Goal: Information Seeking & Learning: Learn about a topic

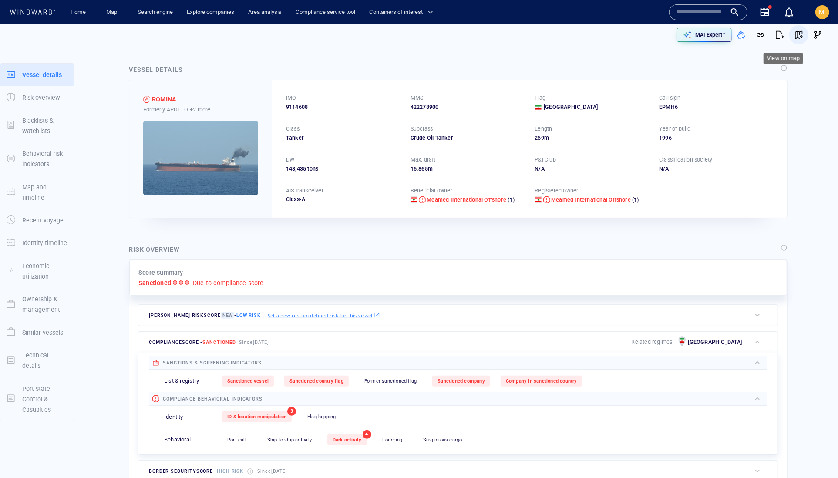
click at [794, 37] on span "button" at bounding box center [798, 34] width 9 height 9
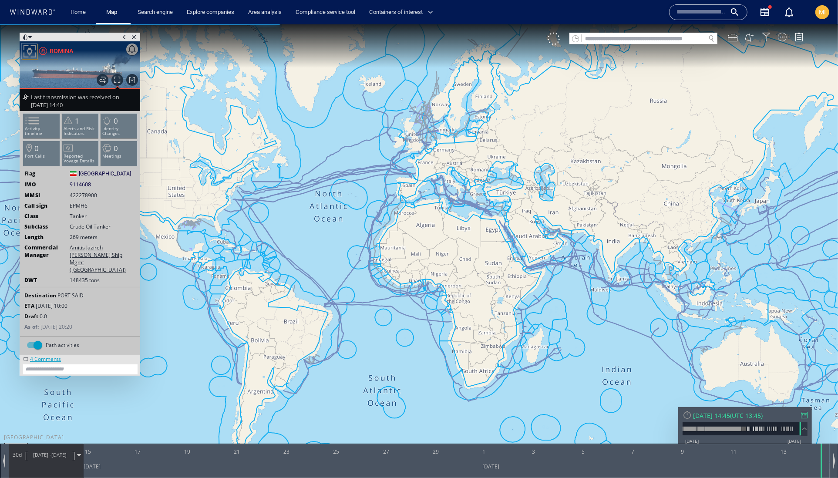
click at [96, 104] on span "Last transmission was received on 22 Nov 2024 14:40" at bounding box center [75, 101] width 88 height 16
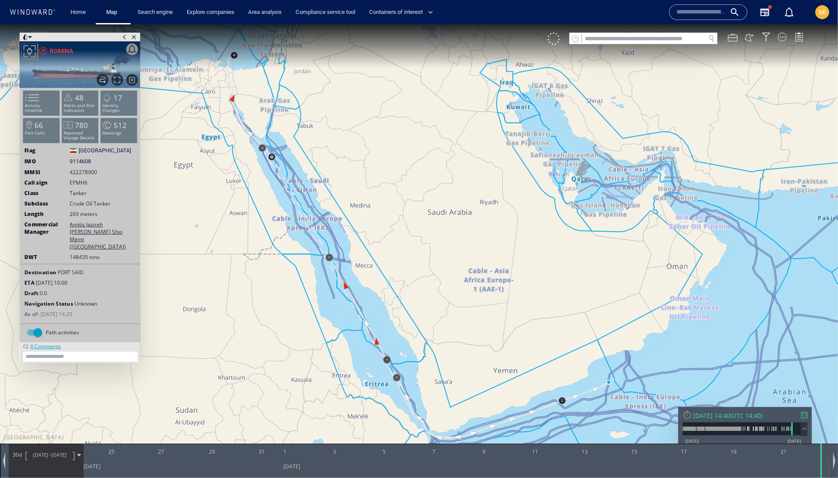
scroll to position [43, 0]
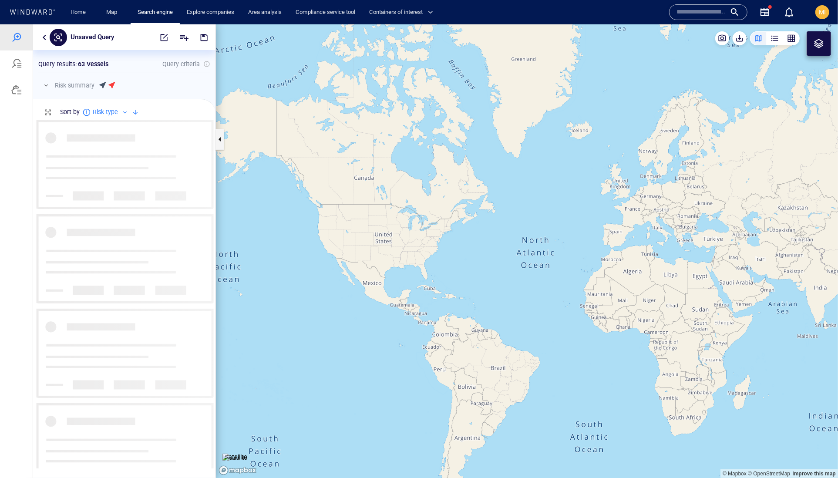
scroll to position [348, 182]
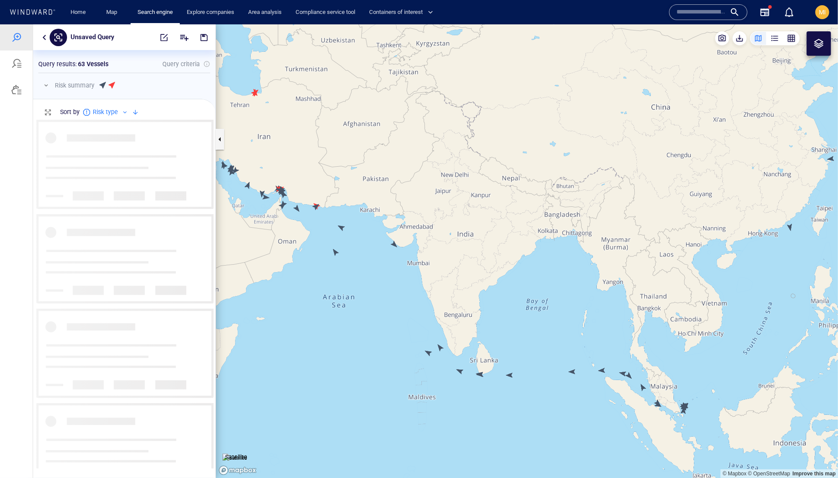
drag, startPoint x: 439, startPoint y: 272, endPoint x: 507, endPoint y: 272, distance: 68.3
click at [507, 272] on canvas "Map" at bounding box center [527, 251] width 622 height 454
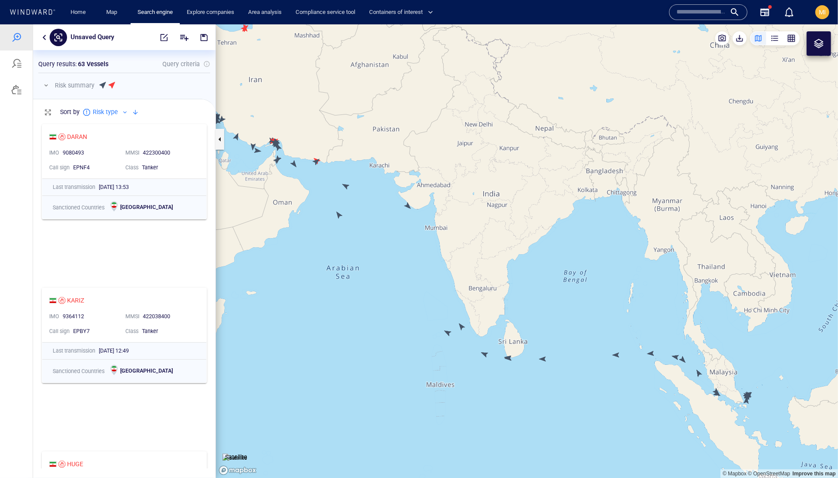
drag, startPoint x: 393, startPoint y: 240, endPoint x: 469, endPoint y: 247, distance: 76.1
click at [467, 246] on canvas "Map" at bounding box center [527, 251] width 622 height 454
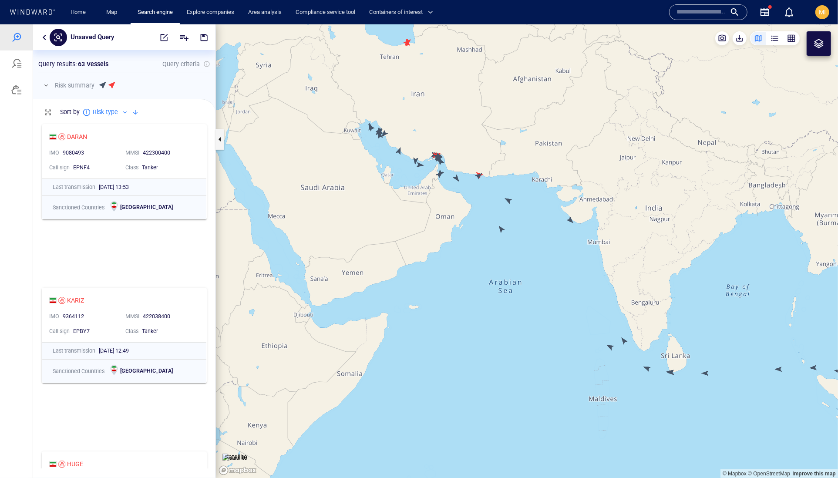
click at [503, 226] on canvas "Map" at bounding box center [527, 251] width 622 height 454
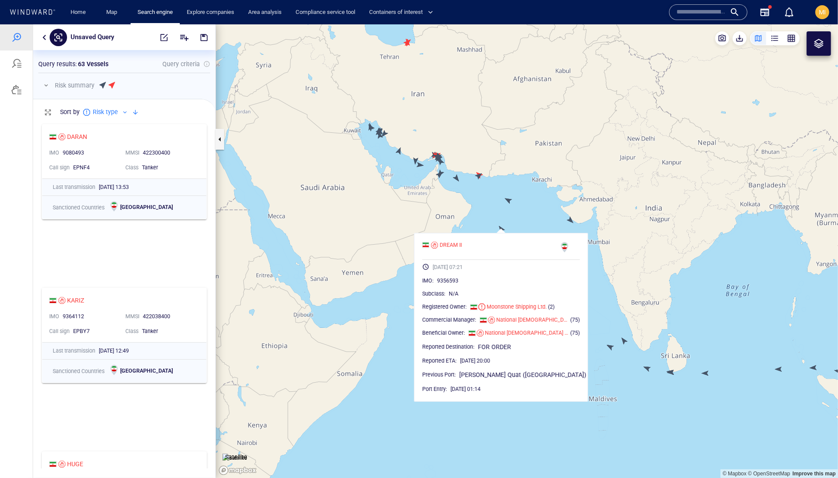
click at [503, 226] on canvas "Map" at bounding box center [527, 251] width 622 height 454
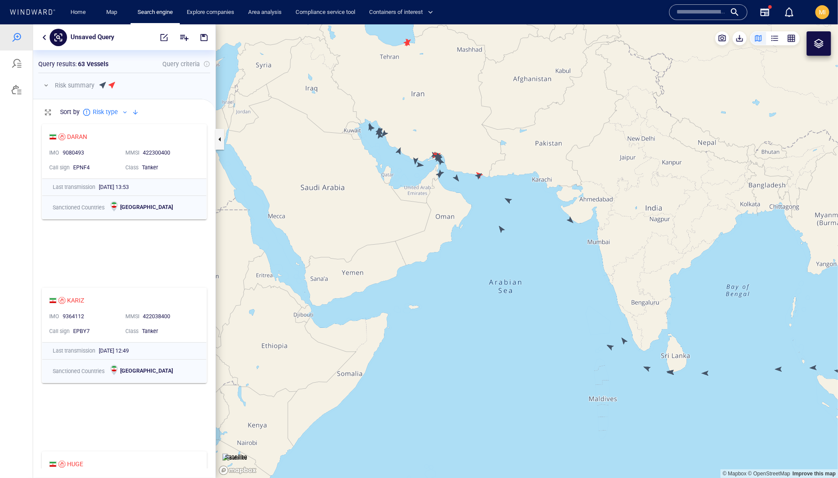
click at [608, 344] on canvas "Map" at bounding box center [527, 251] width 622 height 454
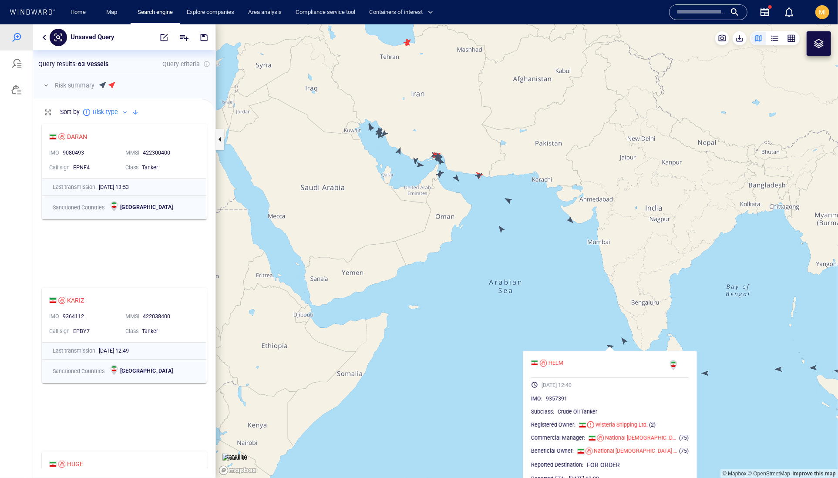
click at [608, 344] on canvas "Map" at bounding box center [527, 251] width 622 height 454
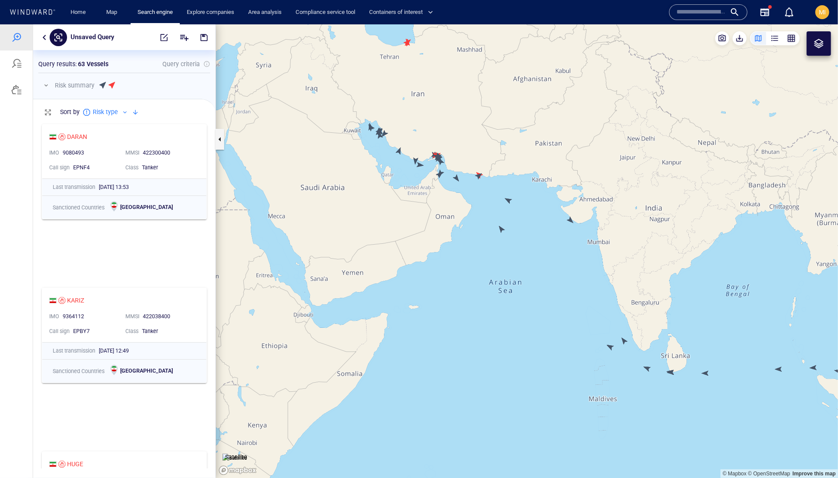
drag, startPoint x: 508, startPoint y: 237, endPoint x: 508, endPoint y: 327, distance: 90.1
click at [508, 327] on canvas "Map" at bounding box center [527, 251] width 622 height 454
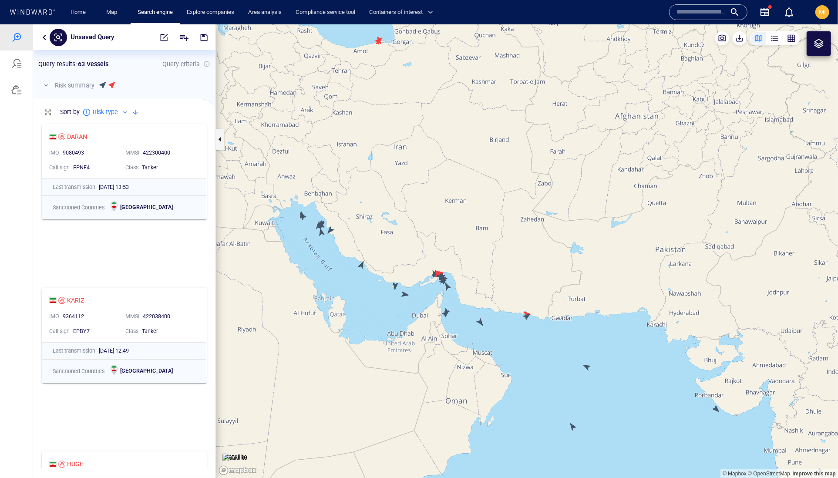
scroll to position [0, 0]
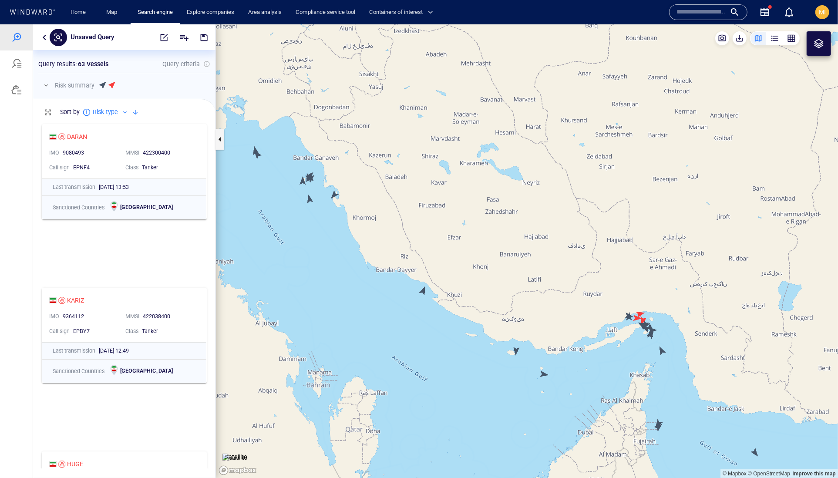
click at [309, 197] on canvas "Map" at bounding box center [527, 251] width 622 height 454
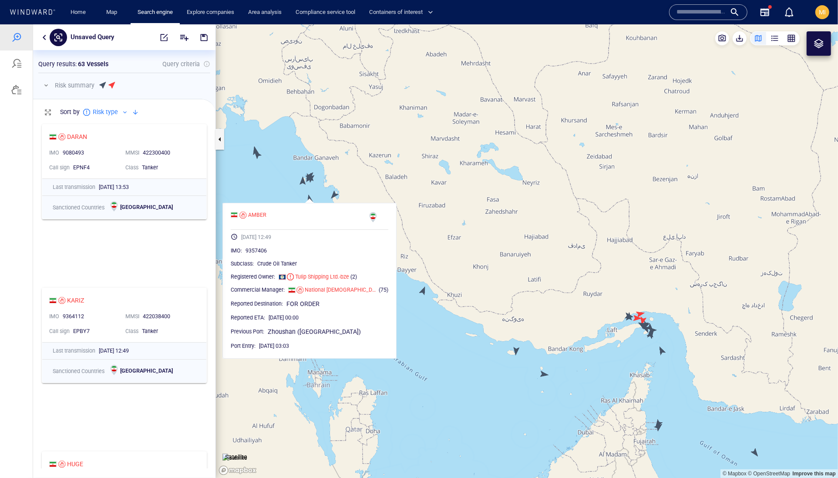
click at [303, 182] on canvas "Map" at bounding box center [527, 251] width 622 height 454
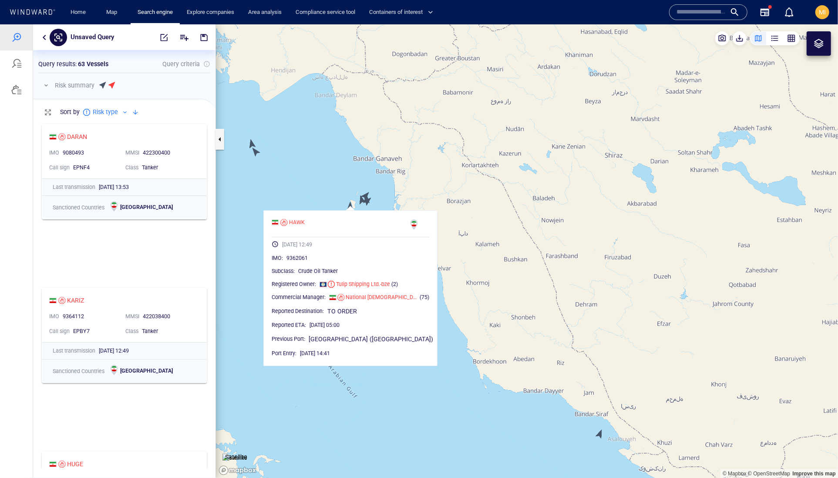
click at [258, 153] on canvas "Map" at bounding box center [527, 251] width 622 height 454
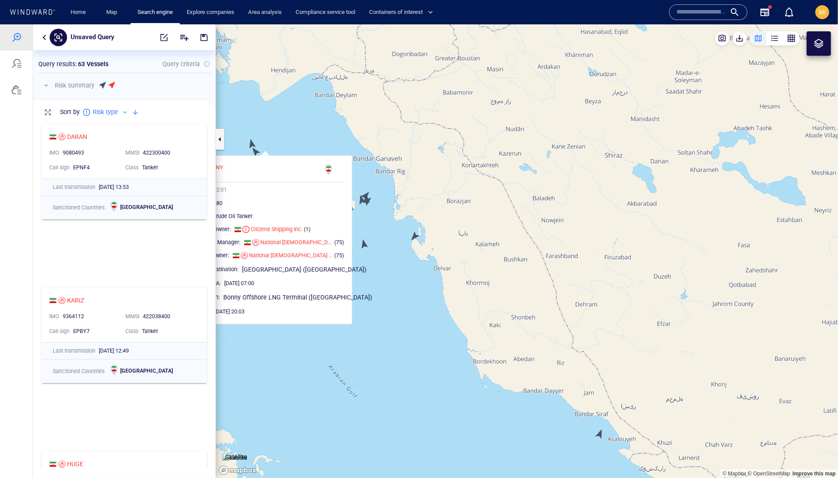
drag, startPoint x: 282, startPoint y: 137, endPoint x: 293, endPoint y: 137, distance: 10.0
click at [292, 137] on canvas "Map" at bounding box center [527, 251] width 622 height 454
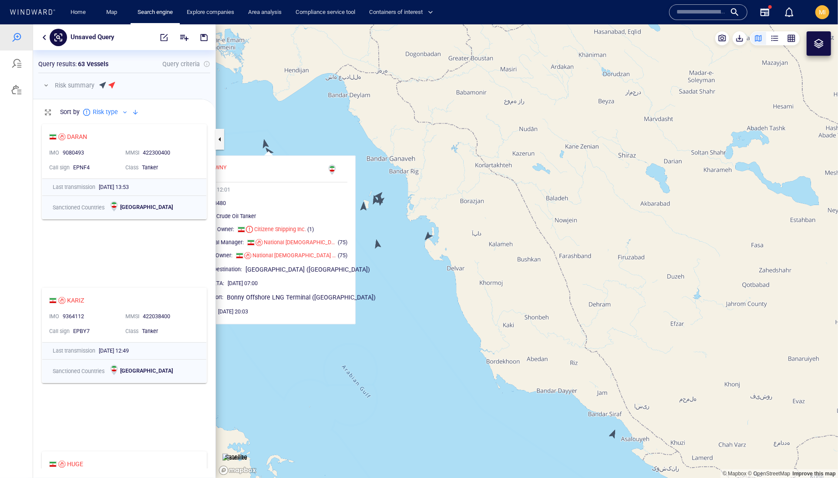
click at [265, 145] on canvas "Map" at bounding box center [527, 251] width 622 height 454
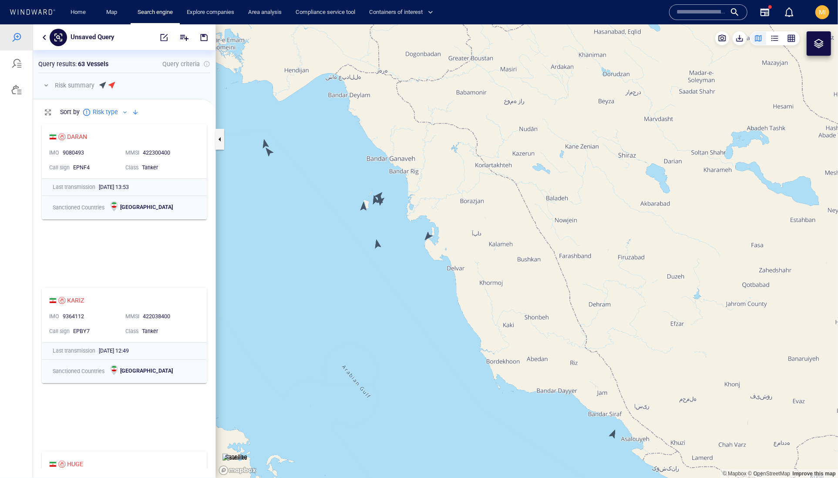
click at [265, 142] on canvas "Map" at bounding box center [527, 251] width 622 height 454
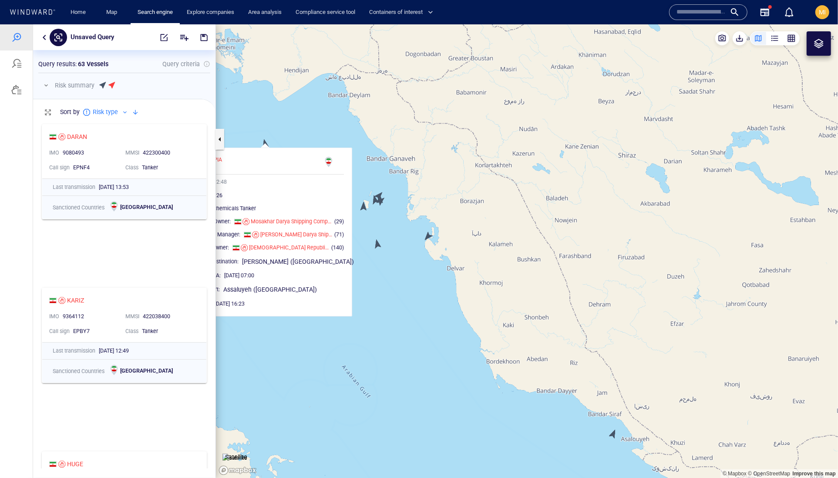
click at [380, 245] on canvas "Map" at bounding box center [527, 251] width 622 height 454
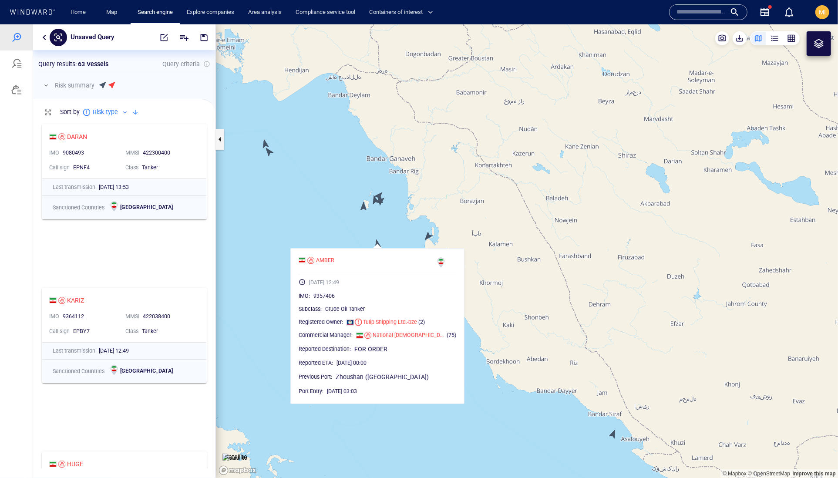
click at [392, 233] on canvas "Map" at bounding box center [527, 251] width 622 height 454
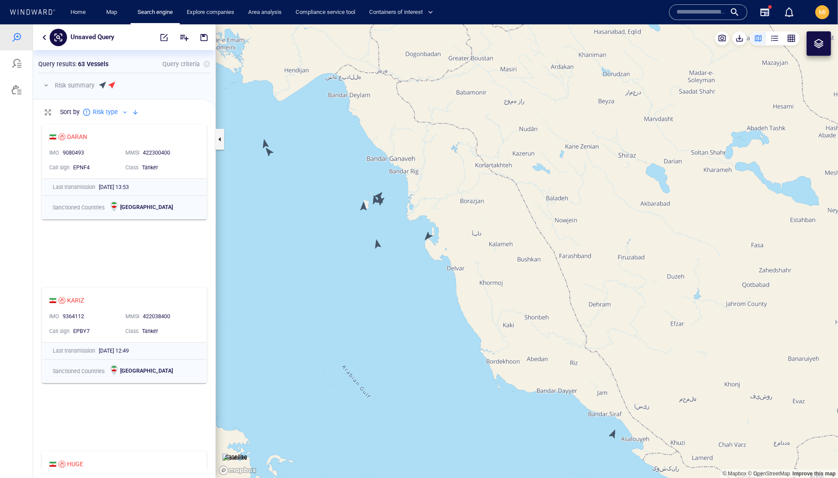
click at [428, 235] on canvas "Map" at bounding box center [527, 251] width 622 height 454
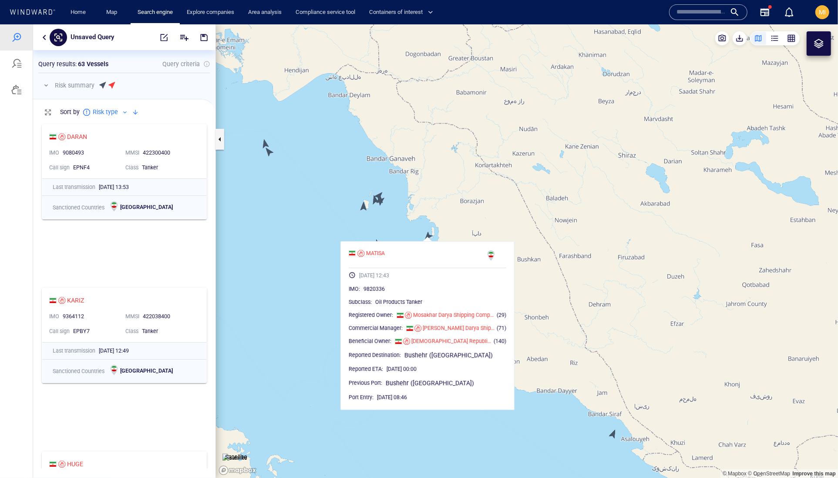
click at [414, 214] on canvas "Map" at bounding box center [527, 251] width 622 height 454
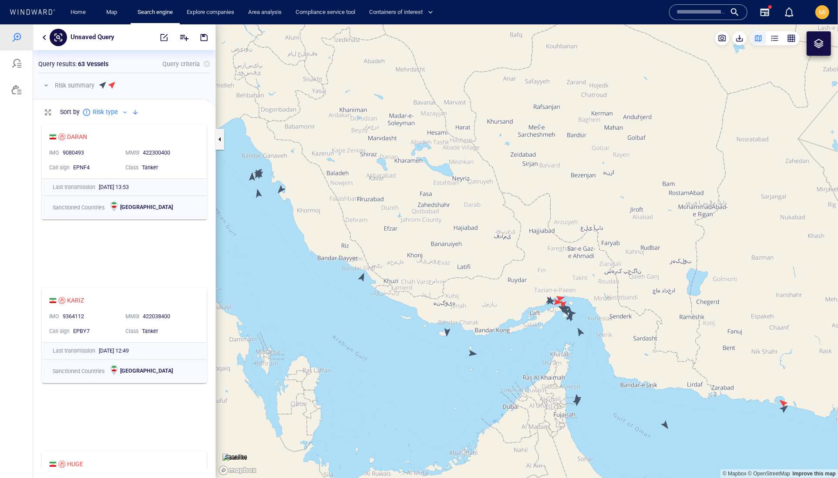
drag, startPoint x: 568, startPoint y: 362, endPoint x: 568, endPoint y: 320, distance: 41.8
click at [568, 320] on canvas "Map" at bounding box center [527, 251] width 622 height 454
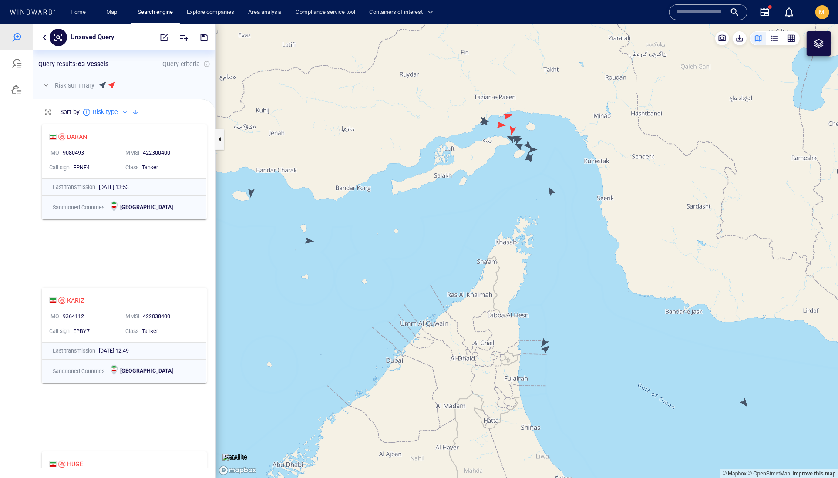
click at [547, 348] on canvas "Map" at bounding box center [527, 251] width 622 height 454
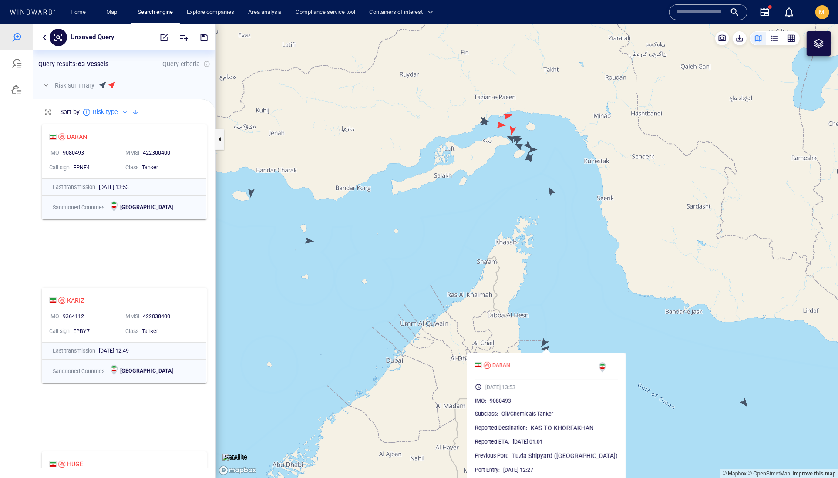
click at [542, 341] on canvas "Map" at bounding box center [527, 251] width 622 height 454
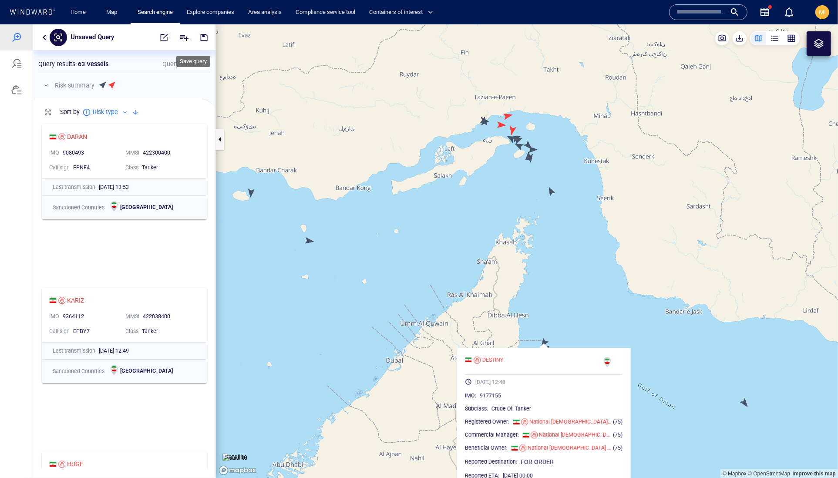
click at [201, 40] on span "button" at bounding box center [204, 37] width 9 height 9
type input "**********"
click at [176, 11] on link "Search engine" at bounding box center [155, 12] width 42 height 15
click at [17, 42] on div at bounding box center [16, 37] width 10 height 10
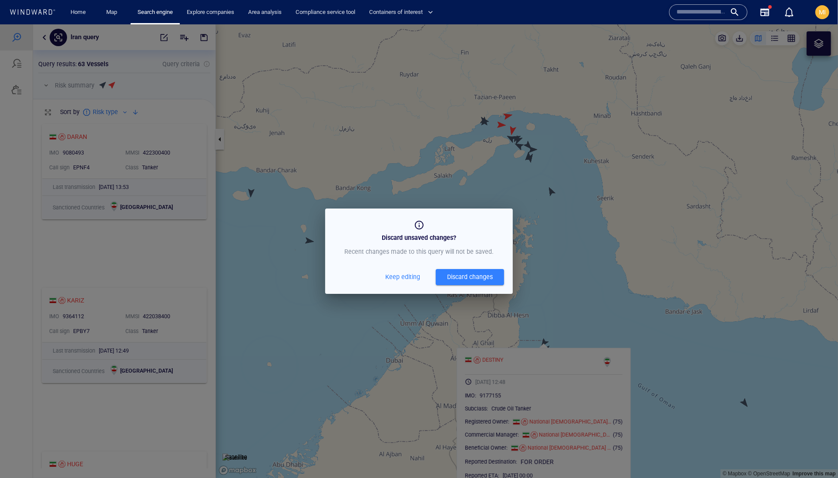
click at [385, 282] on span "Keep editing" at bounding box center [402, 276] width 35 height 11
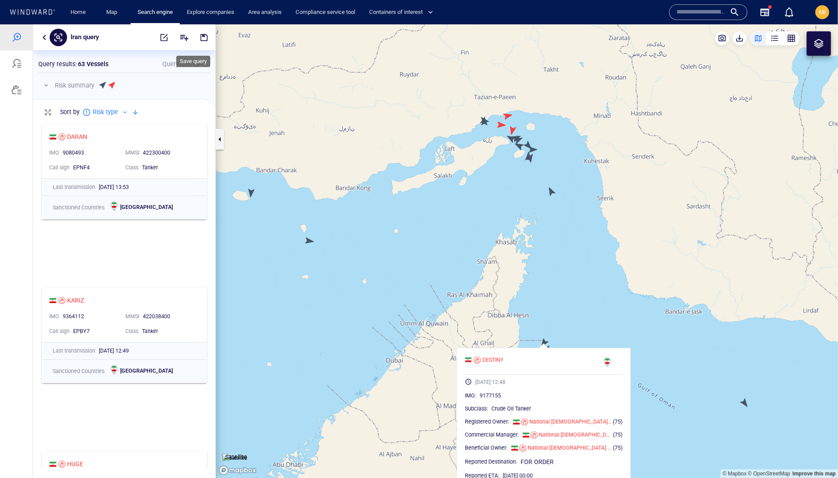
click at [201, 35] on span "button" at bounding box center [204, 37] width 9 height 9
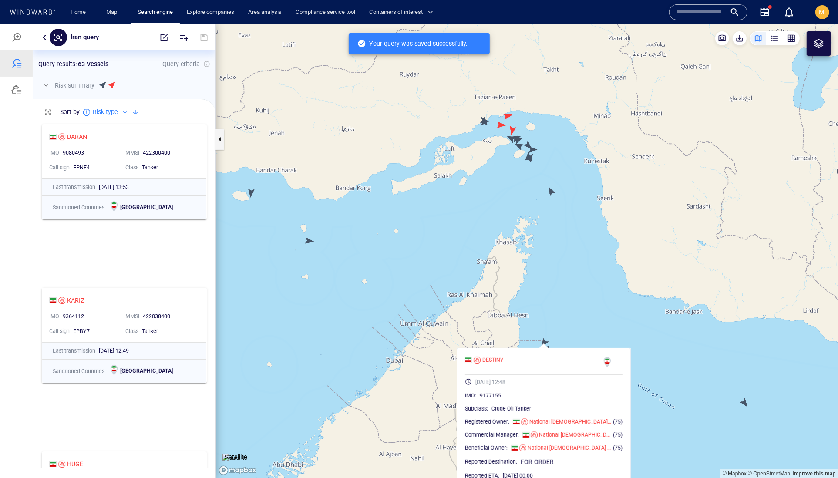
scroll to position [348, 182]
click at [176, 12] on link "Search engine" at bounding box center [155, 12] width 42 height 15
click at [173, 7] on link "Search engine" at bounding box center [155, 12] width 42 height 15
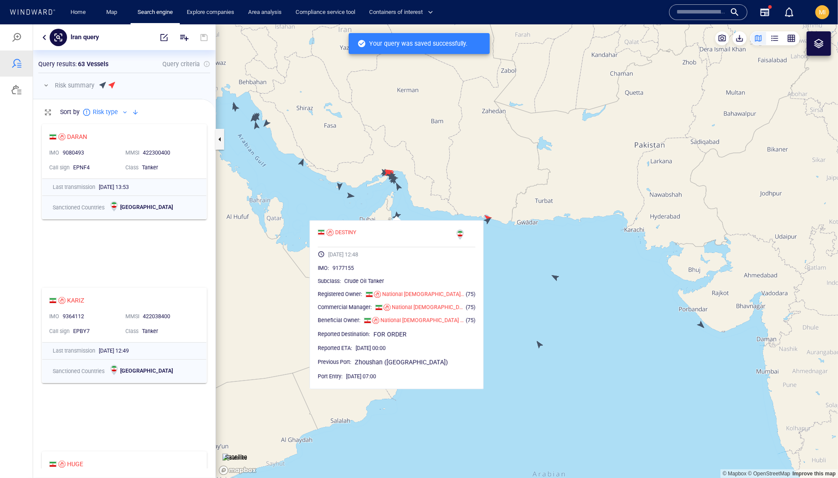
drag, startPoint x: 285, startPoint y: 167, endPoint x: 319, endPoint y: 210, distance: 55.1
click at [317, 209] on canvas "Map" at bounding box center [527, 251] width 622 height 454
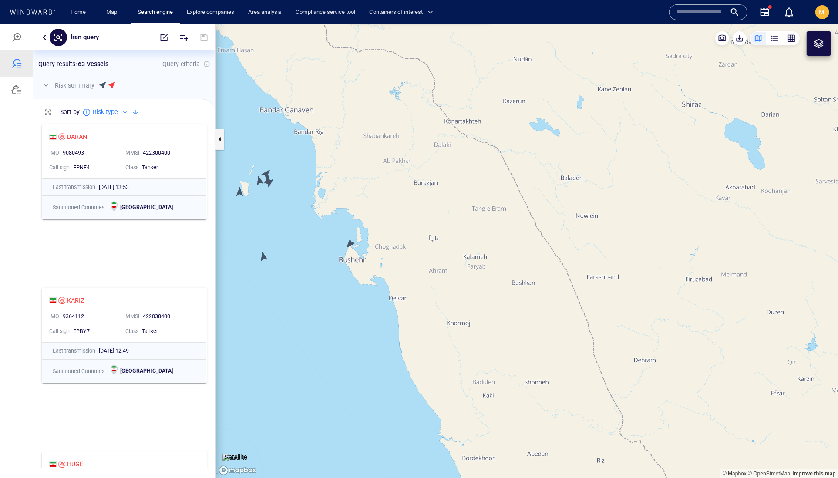
click at [266, 182] on canvas "Map" at bounding box center [527, 251] width 622 height 454
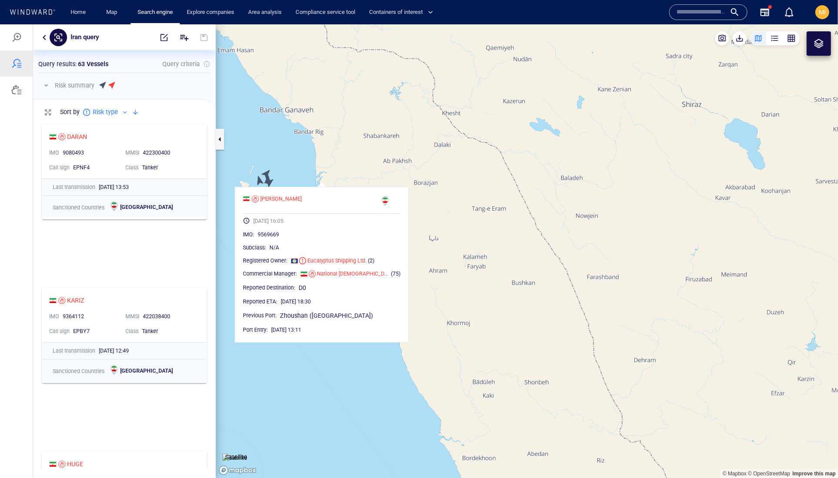
drag, startPoint x: 293, startPoint y: 171, endPoint x: 344, endPoint y: 171, distance: 50.9
click at [345, 171] on canvas "Map" at bounding box center [527, 251] width 622 height 454
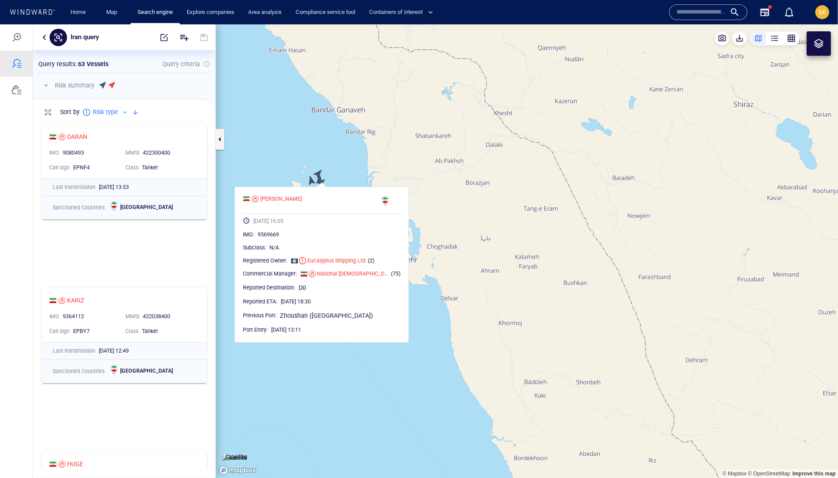
click at [319, 171] on canvas "Map" at bounding box center [527, 251] width 622 height 454
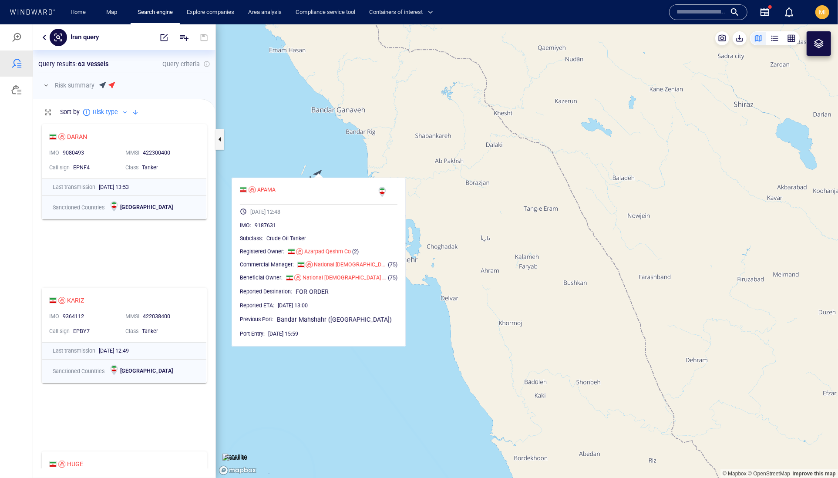
click at [307, 155] on canvas "Map" at bounding box center [527, 251] width 622 height 454
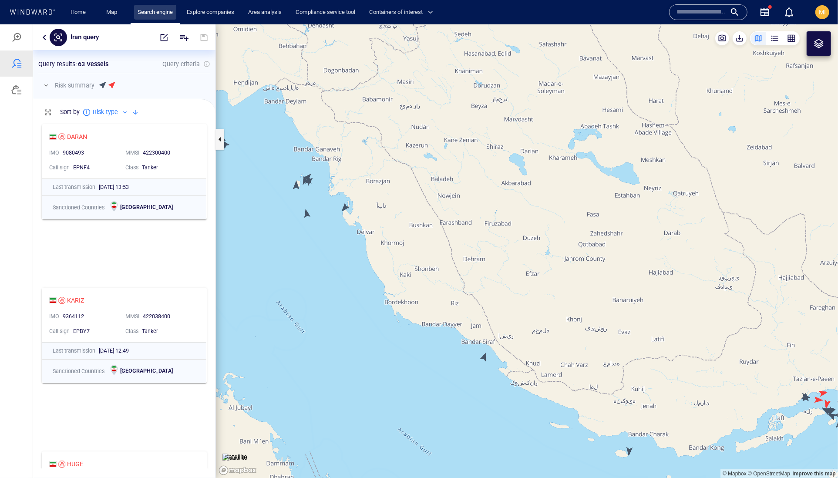
click at [176, 10] on link "Search engine" at bounding box center [155, 12] width 42 height 15
click at [167, 13] on link "Search engine" at bounding box center [155, 12] width 42 height 15
click at [19, 35] on div at bounding box center [16, 37] width 10 height 10
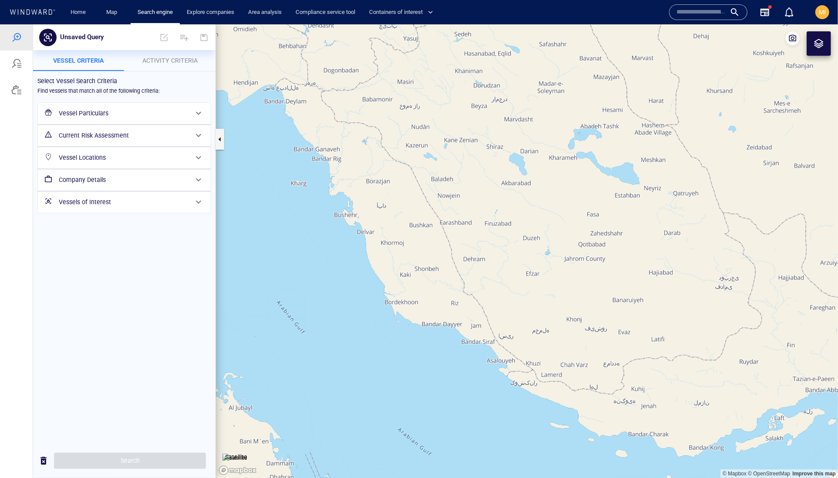
click at [151, 118] on h6 "Vessel Particulars" at bounding box center [123, 113] width 129 height 11
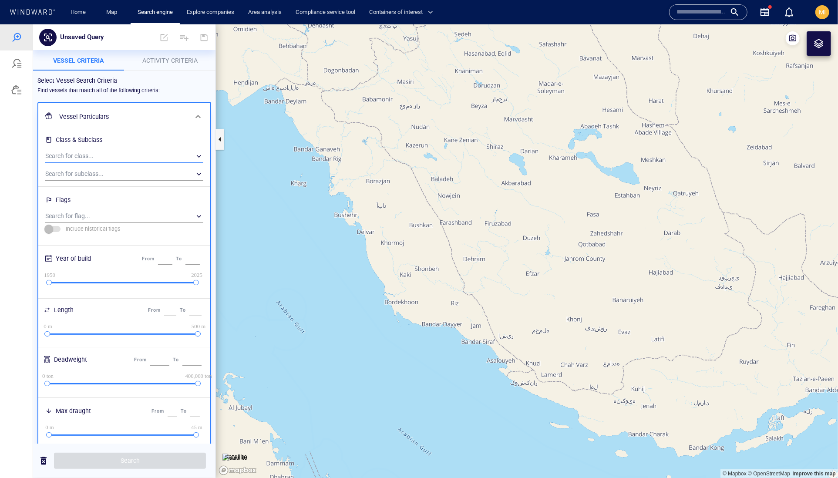
click at [126, 162] on div "​" at bounding box center [124, 155] width 158 height 13
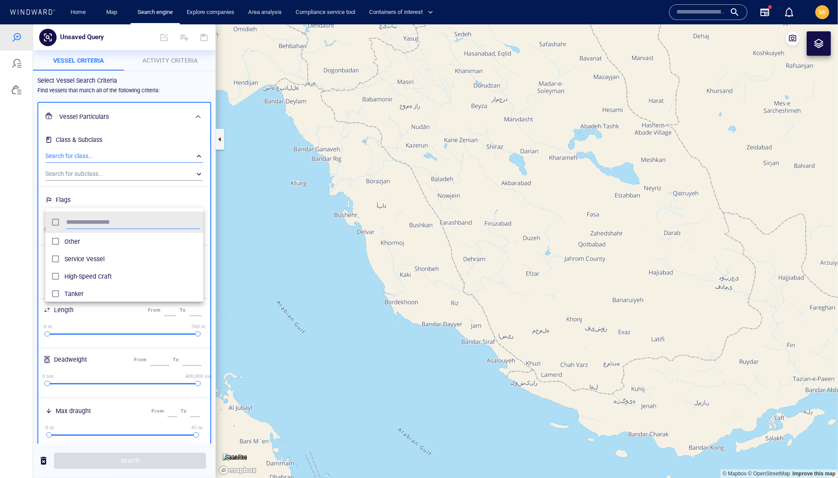
scroll to position [95, 158]
click at [121, 192] on div at bounding box center [419, 251] width 838 height 454
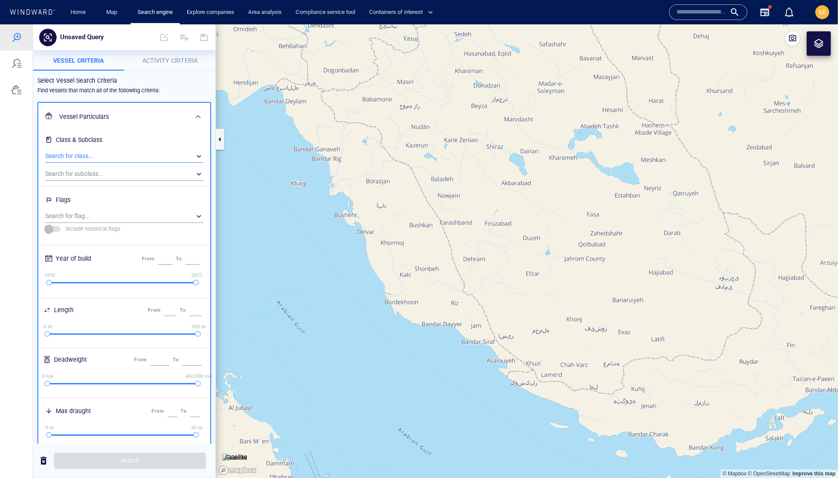
click at [121, 162] on div "​" at bounding box center [124, 155] width 158 height 13
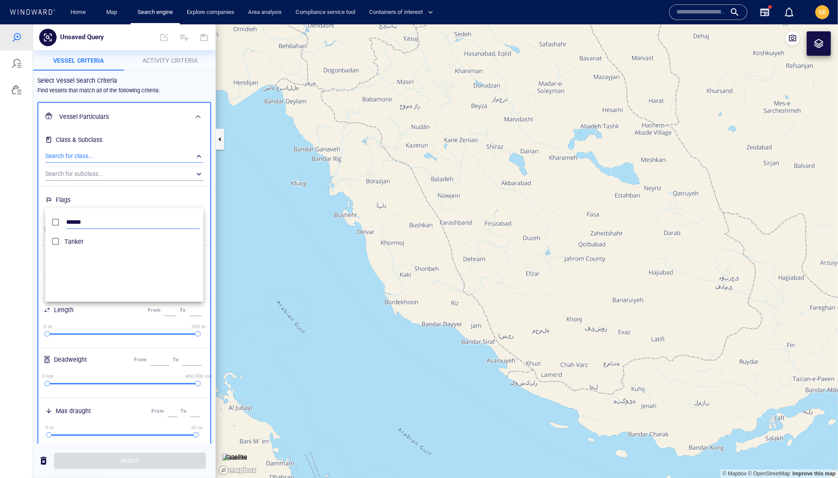
type input "******"
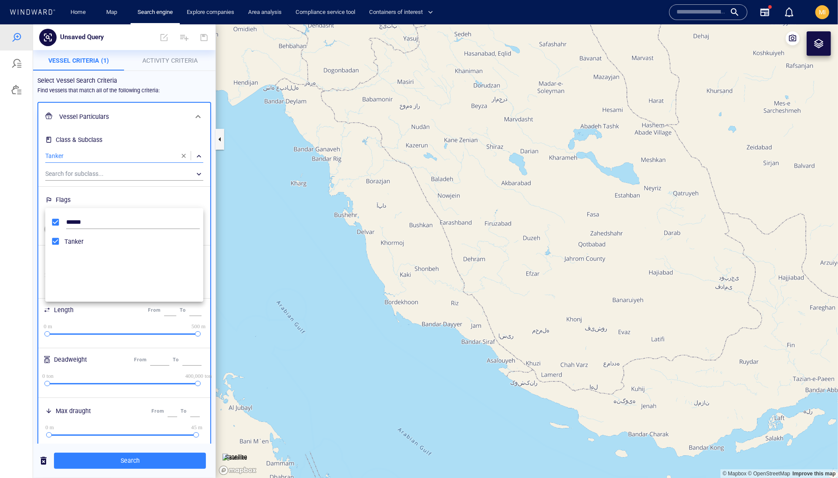
click at [225, 236] on div at bounding box center [419, 251] width 838 height 454
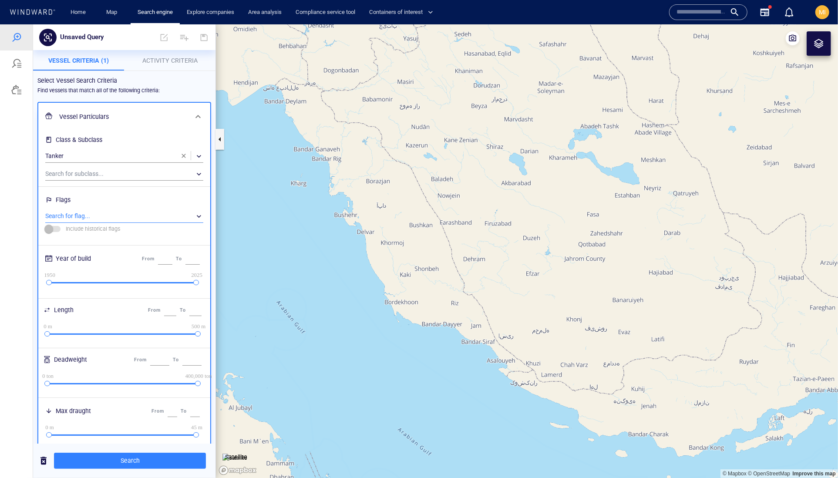
click at [129, 222] on div "​" at bounding box center [124, 215] width 158 height 13
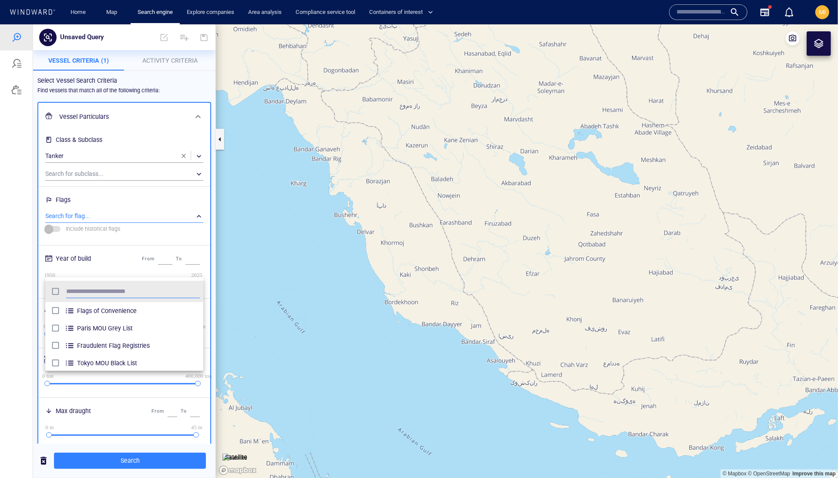
scroll to position [95, 158]
type input "****"
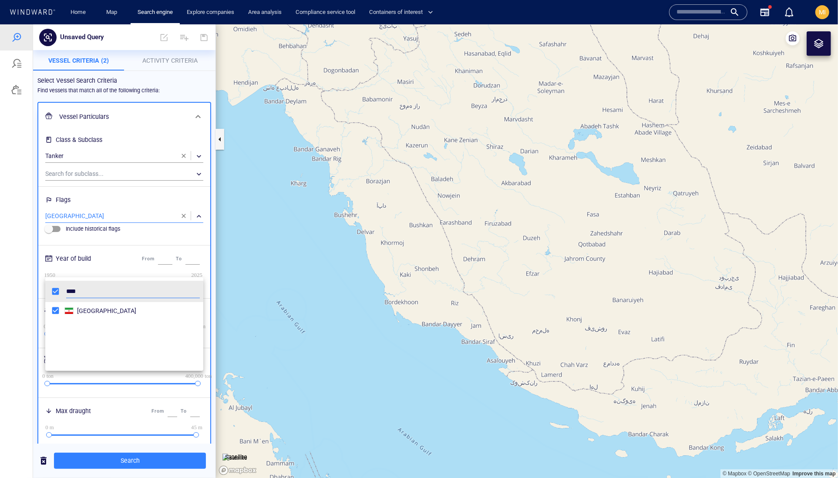
click at [126, 461] on div at bounding box center [419, 251] width 838 height 454
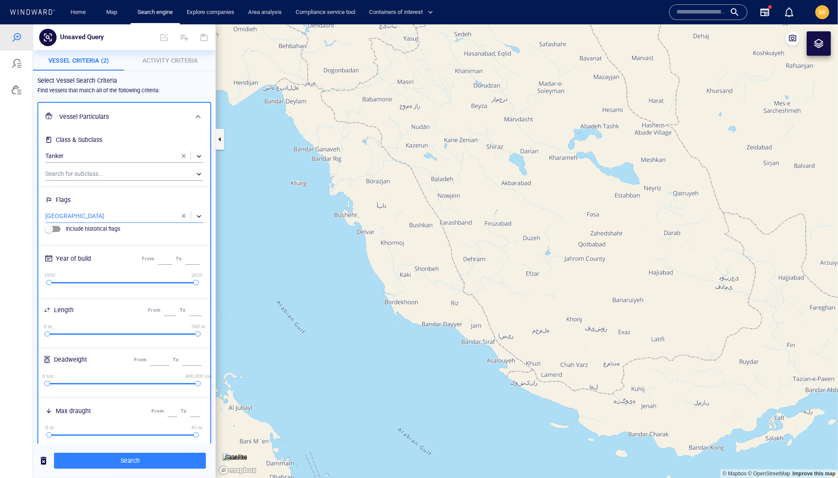
click at [126, 461] on span "Search" at bounding box center [130, 460] width 138 height 11
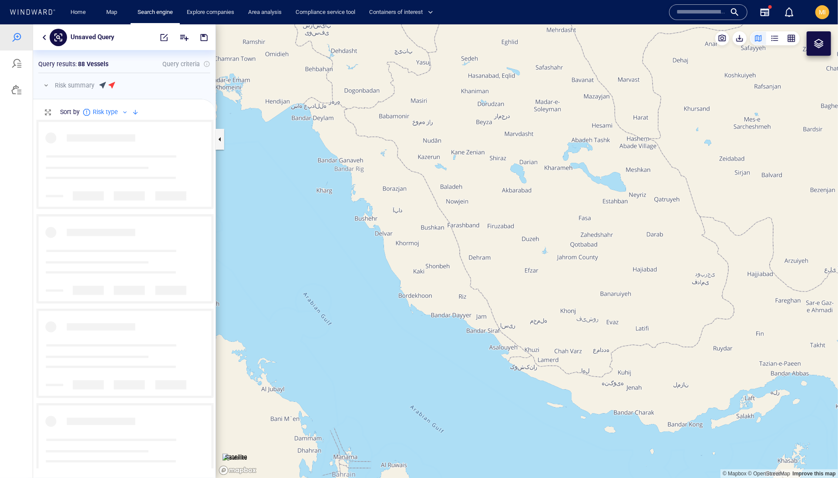
scroll to position [348, 182]
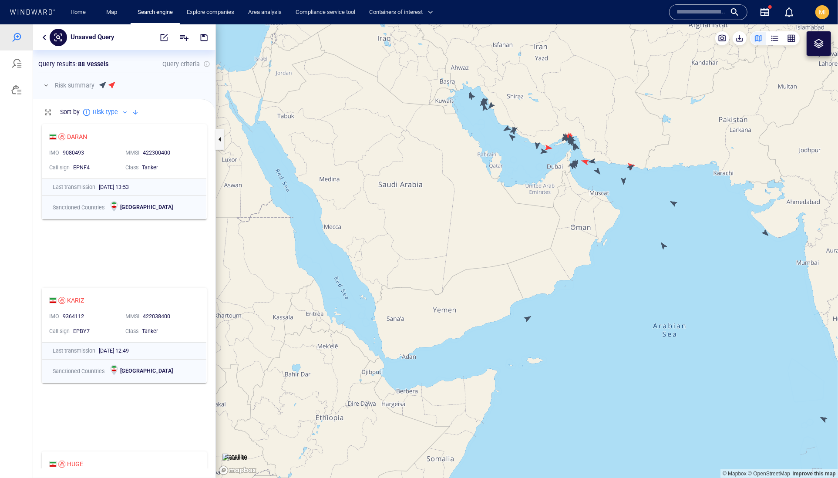
drag, startPoint x: 527, startPoint y: 242, endPoint x: 518, endPoint y: 324, distance: 81.9
click at [518, 320] on canvas "Map" at bounding box center [527, 251] width 622 height 454
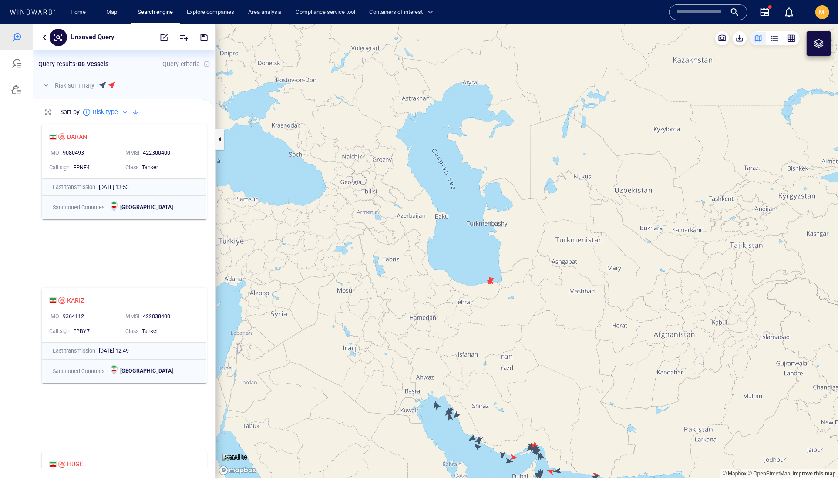
drag, startPoint x: 506, startPoint y: 266, endPoint x: 507, endPoint y: 216, distance: 50.5
click at [507, 216] on canvas "Map" at bounding box center [527, 251] width 622 height 454
drag, startPoint x: 500, startPoint y: 270, endPoint x: 512, endPoint y: 169, distance: 101.2
click at [512, 169] on canvas "Map" at bounding box center [527, 251] width 622 height 454
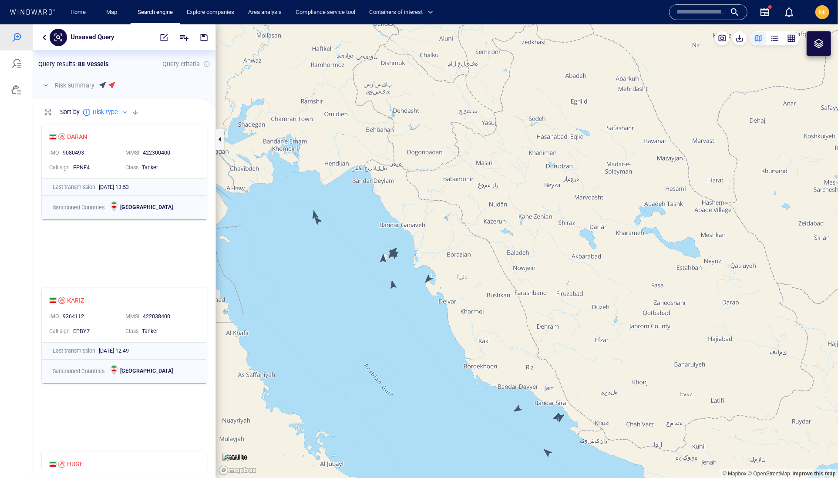
drag, startPoint x: 340, startPoint y: 240, endPoint x: 408, endPoint y: 259, distance: 71.1
click at [406, 259] on canvas "Map" at bounding box center [527, 251] width 622 height 454
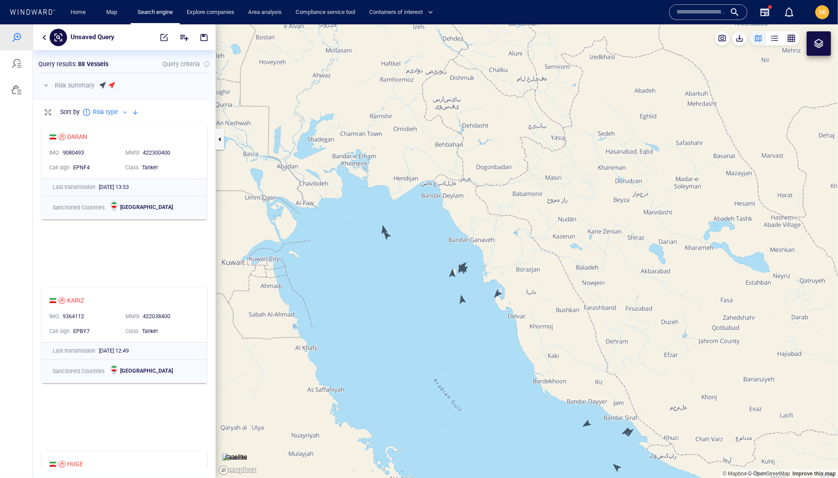
click at [387, 235] on canvas "Map" at bounding box center [527, 251] width 622 height 454
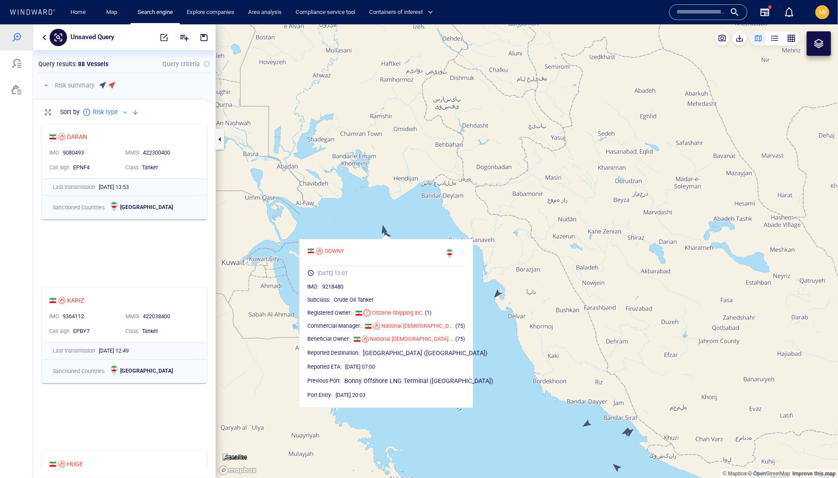
click at [422, 228] on canvas "Map" at bounding box center [527, 251] width 622 height 454
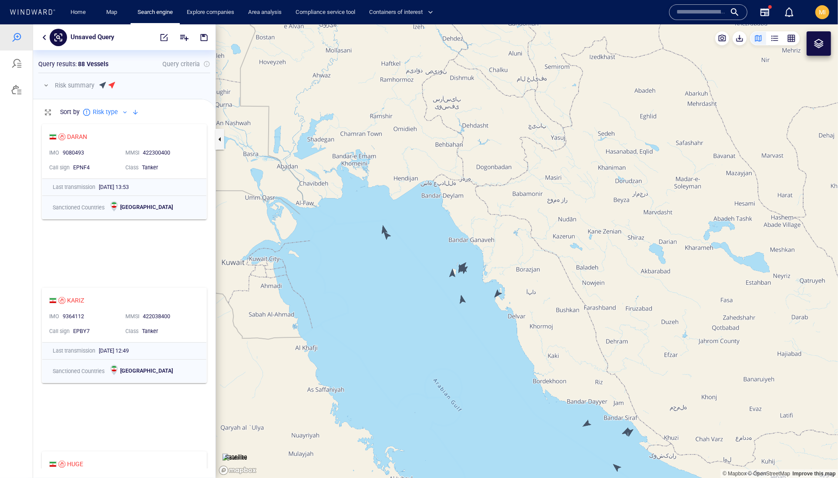
click at [453, 277] on canvas "Map" at bounding box center [527, 251] width 622 height 454
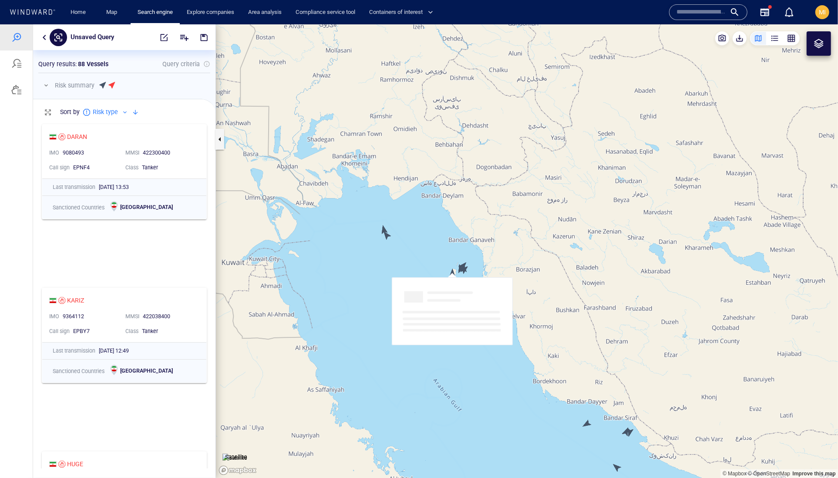
click at [453, 277] on div "Loading interface..." at bounding box center [452, 311] width 121 height 68
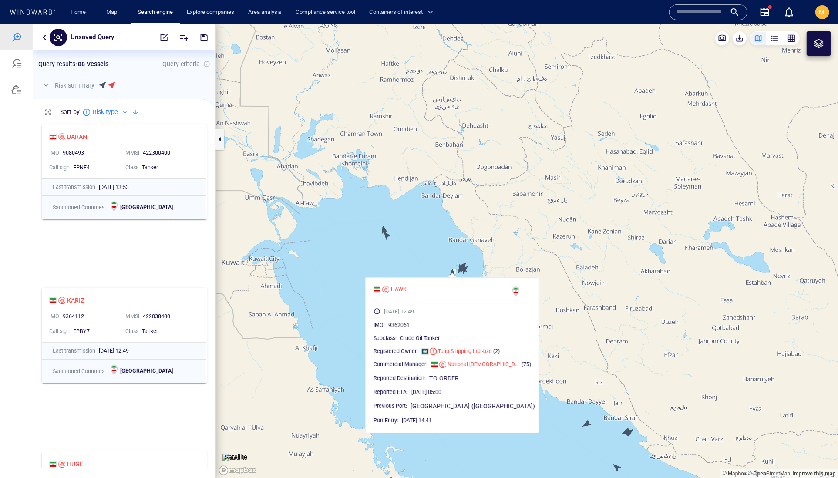
click at [453, 277] on div "HAWK [DATE] 12:49 IMO : 9362061 Subclass : Crude Oil Tanker Registered Owner : …" at bounding box center [452, 355] width 174 height 156
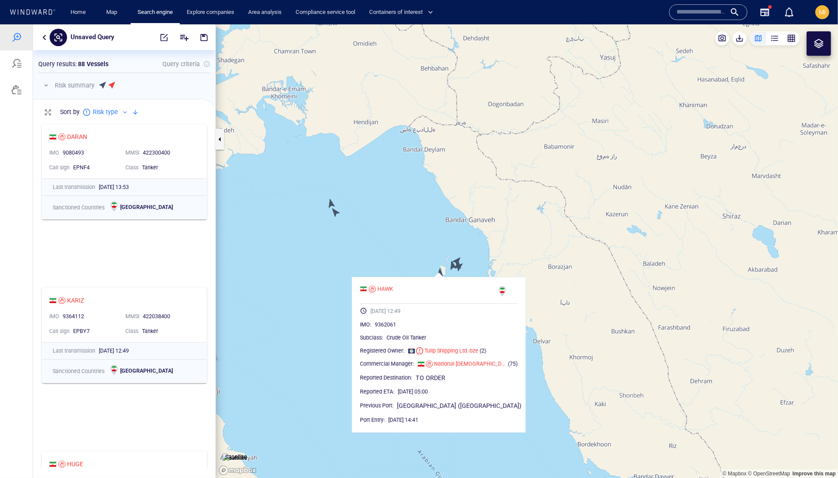
click at [460, 271] on canvas "Map" at bounding box center [527, 251] width 622 height 454
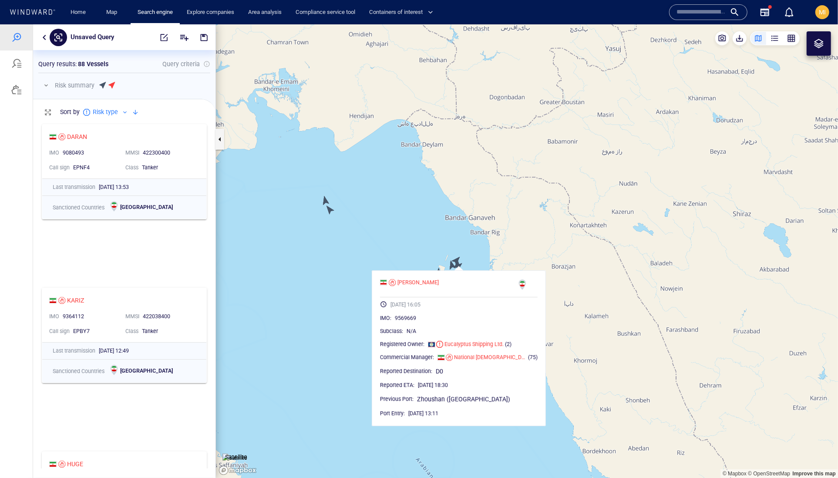
click at [454, 267] on canvas "Map" at bounding box center [527, 251] width 622 height 454
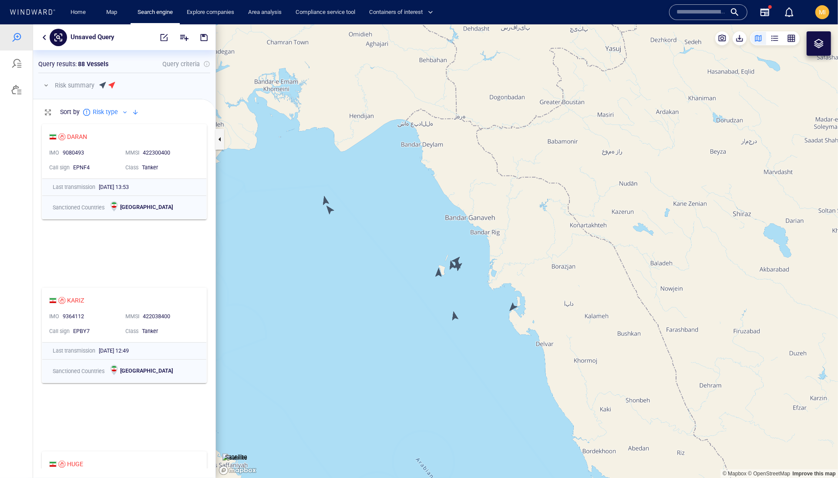
click at [450, 265] on canvas "Map" at bounding box center [527, 251] width 622 height 454
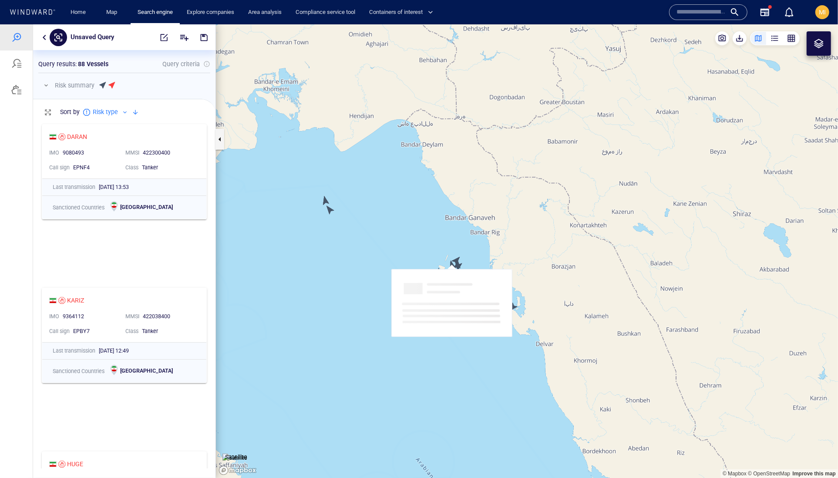
click at [450, 265] on canvas "Map" at bounding box center [527, 251] width 622 height 454
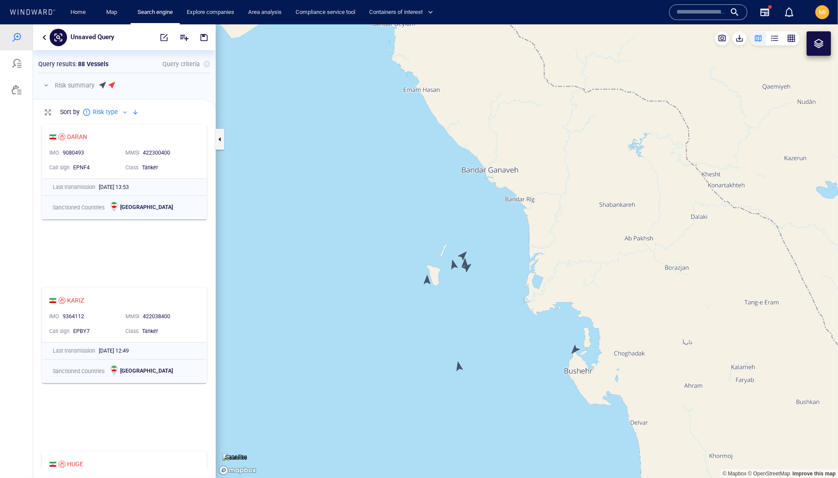
click at [460, 364] on canvas "Map" at bounding box center [527, 251] width 622 height 454
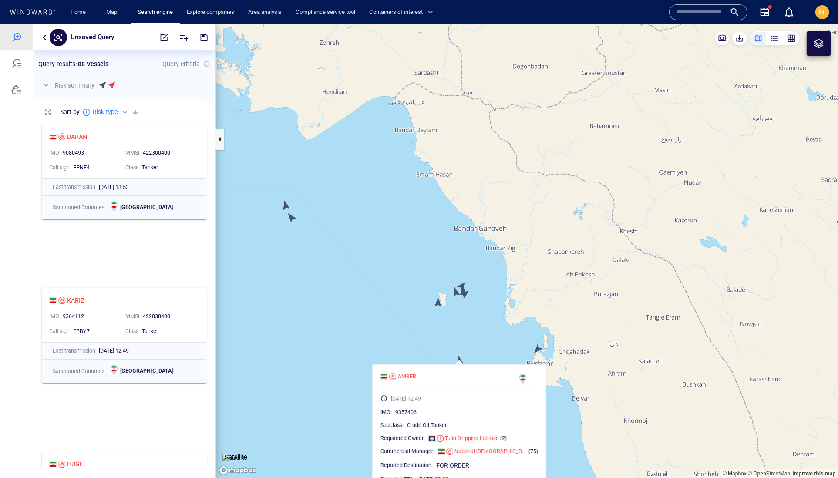
click at [456, 296] on canvas "Map" at bounding box center [527, 251] width 622 height 454
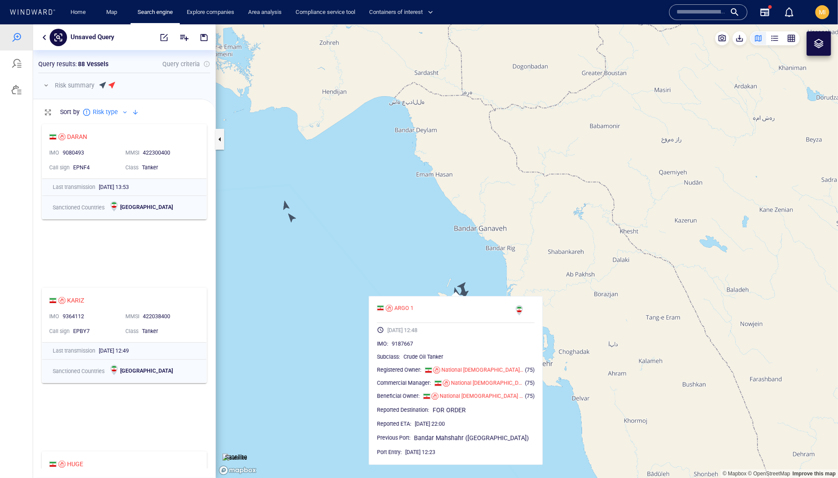
click at [456, 296] on div "ARGO 1 [DATE] 12:48 IMO : 9187667 Subclass : Crude Oil Tanker Registered Owner …" at bounding box center [456, 380] width 174 height 169
click at [479, 291] on canvas "Map" at bounding box center [527, 251] width 622 height 454
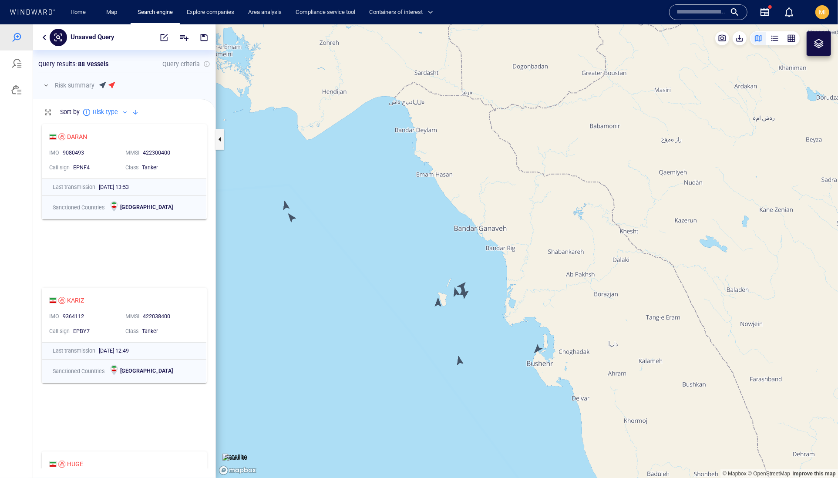
click at [466, 291] on canvas "Map" at bounding box center [527, 251] width 622 height 454
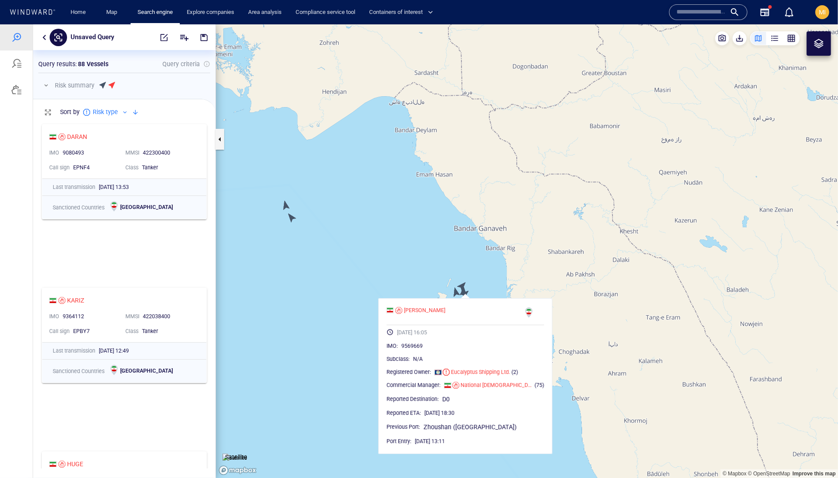
click at [466, 291] on canvas "Map" at bounding box center [527, 251] width 622 height 454
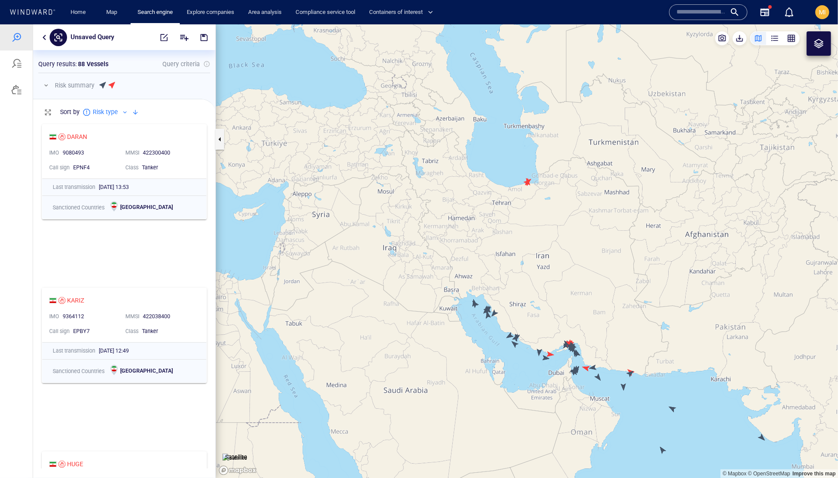
drag, startPoint x: 565, startPoint y: 350, endPoint x: 538, endPoint y: 276, distance: 78.6
click at [538, 276] on canvas "Map" at bounding box center [527, 251] width 622 height 454
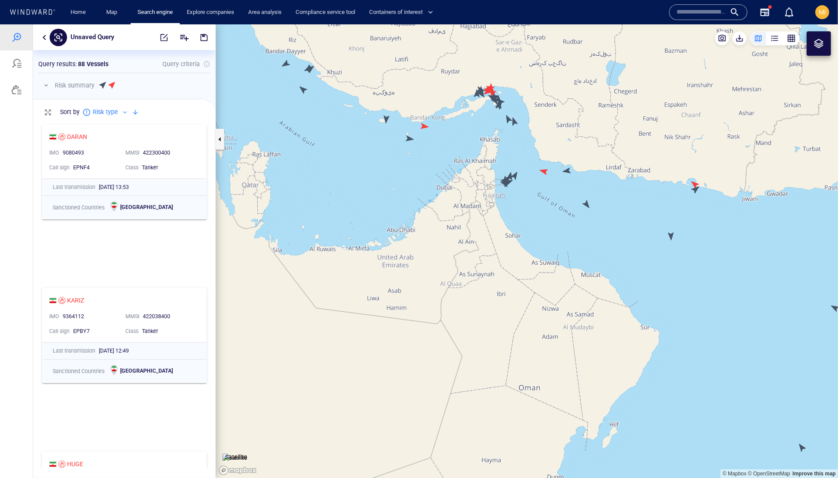
drag, startPoint x: 523, startPoint y: 215, endPoint x: 528, endPoint y: 256, distance: 40.9
click at [528, 256] on canvas "Map" at bounding box center [527, 251] width 622 height 454
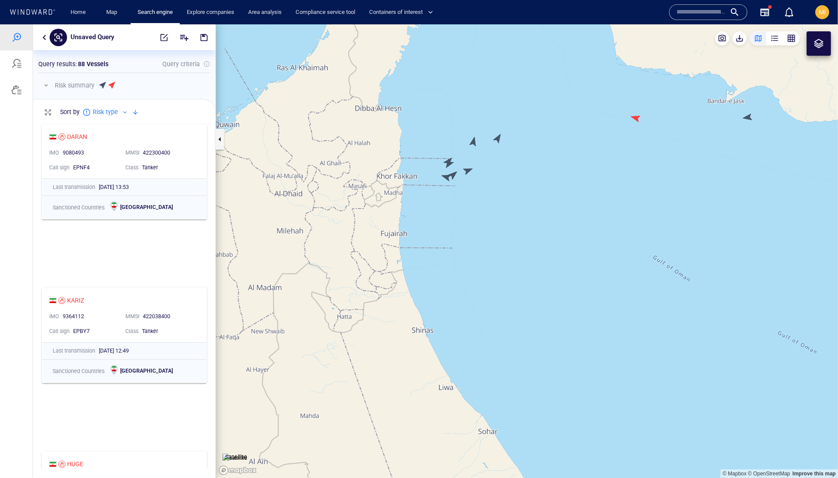
click at [447, 176] on canvas "Map" at bounding box center [527, 251] width 622 height 454
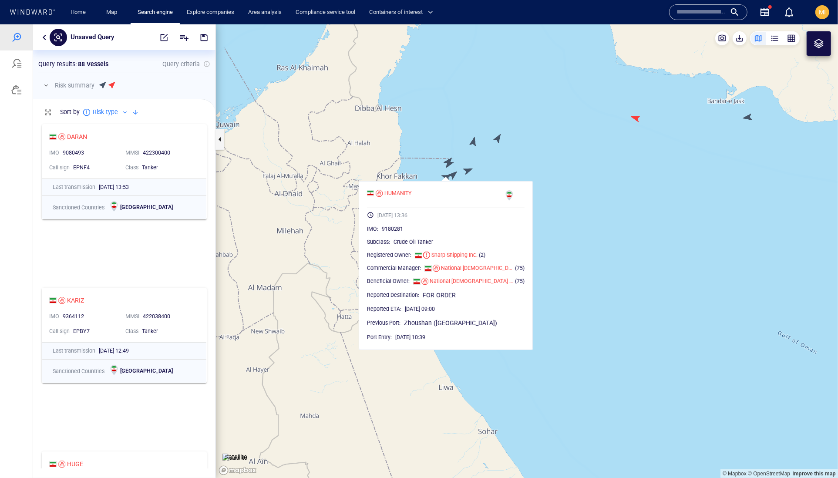
click at [450, 163] on canvas "Map" at bounding box center [527, 251] width 622 height 454
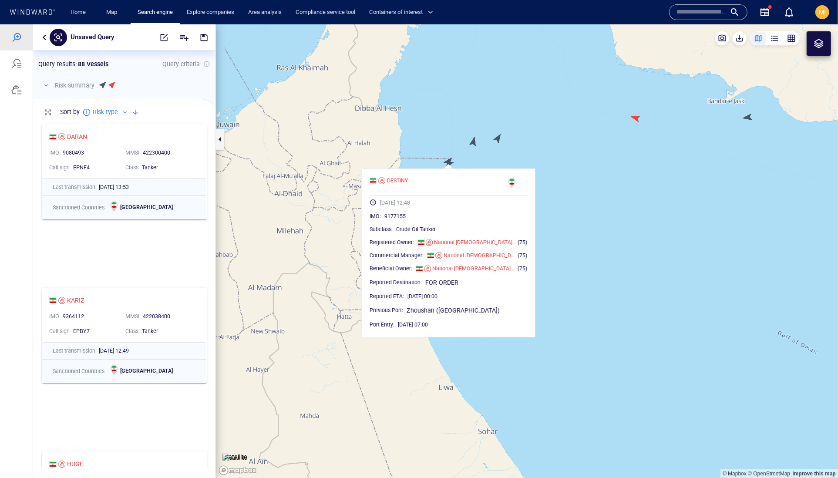
click at [448, 157] on canvas "Map" at bounding box center [527, 251] width 622 height 454
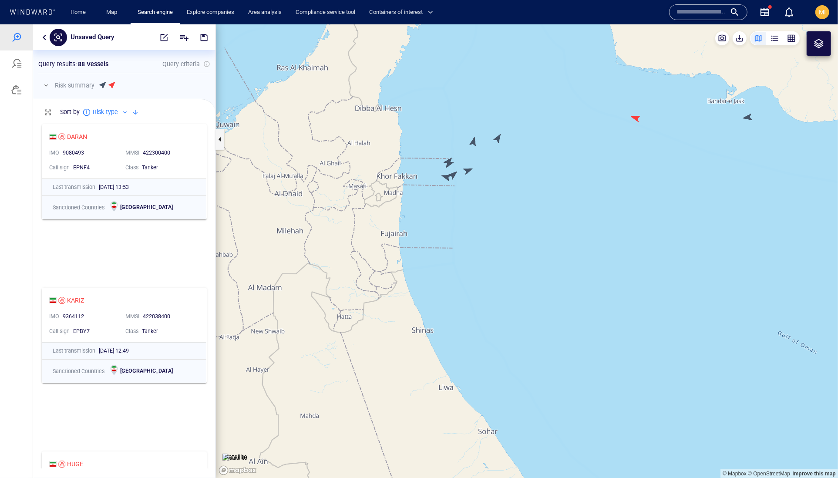
click at [448, 157] on canvas "Map" at bounding box center [527, 251] width 622 height 454
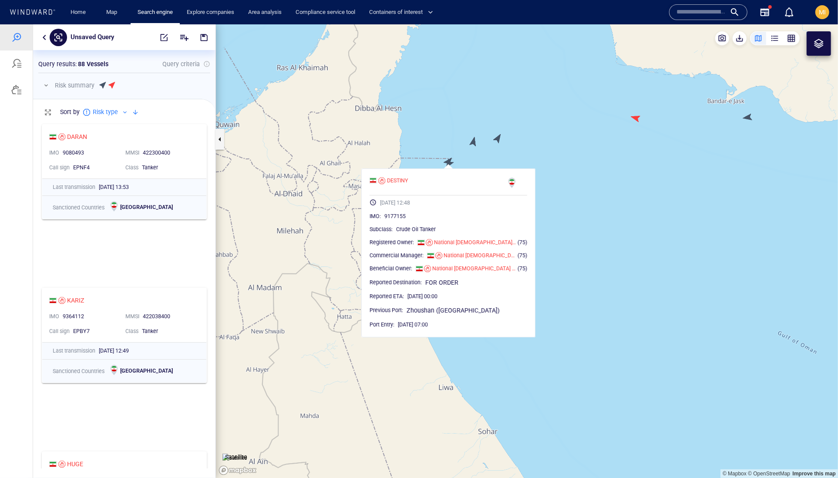
click at [474, 141] on canvas "Map" at bounding box center [527, 251] width 622 height 454
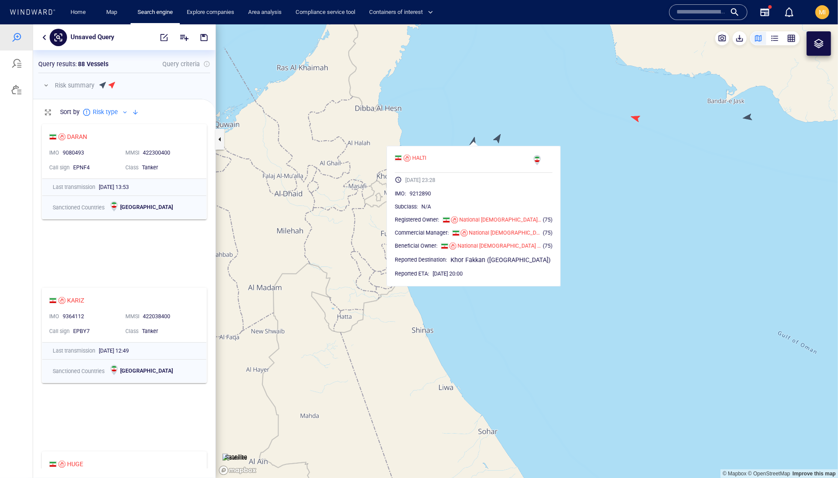
click at [495, 138] on canvas "Map" at bounding box center [527, 251] width 622 height 454
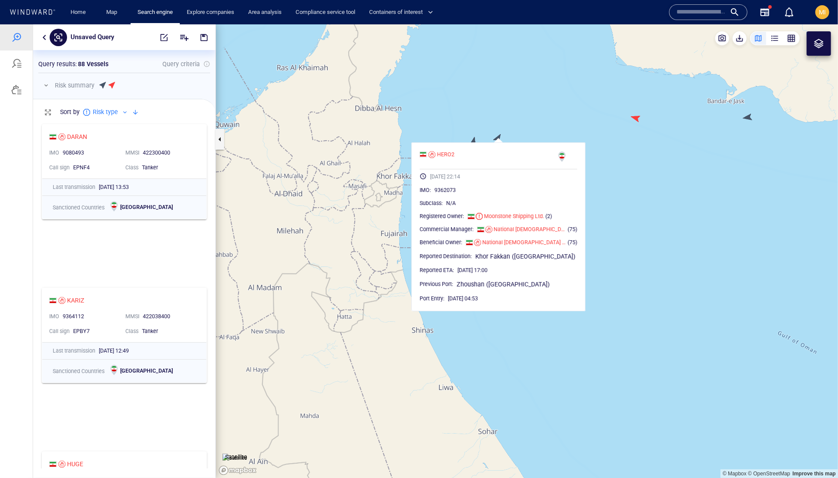
click at [595, 163] on canvas "Map" at bounding box center [527, 251] width 622 height 454
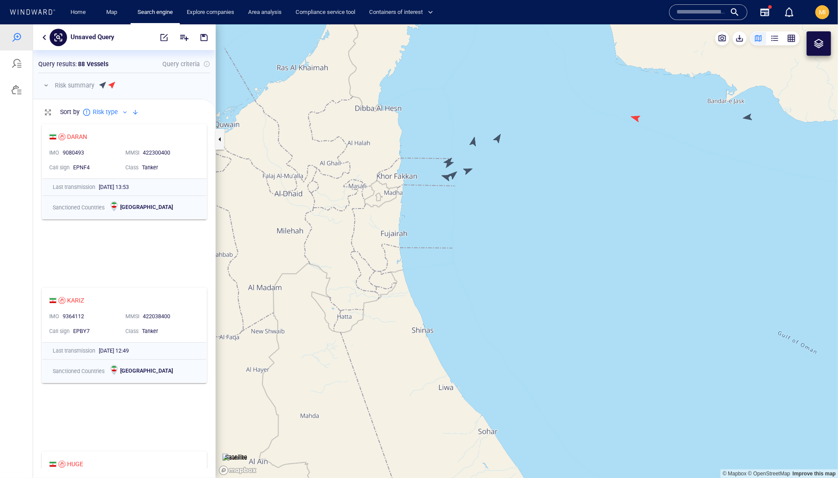
click at [467, 172] on canvas "Map" at bounding box center [527, 251] width 622 height 454
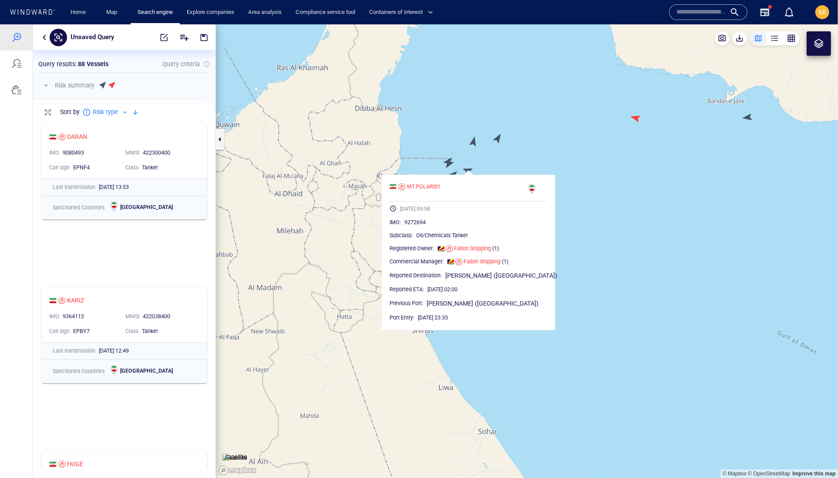
click at [609, 185] on canvas "Map" at bounding box center [527, 251] width 622 height 454
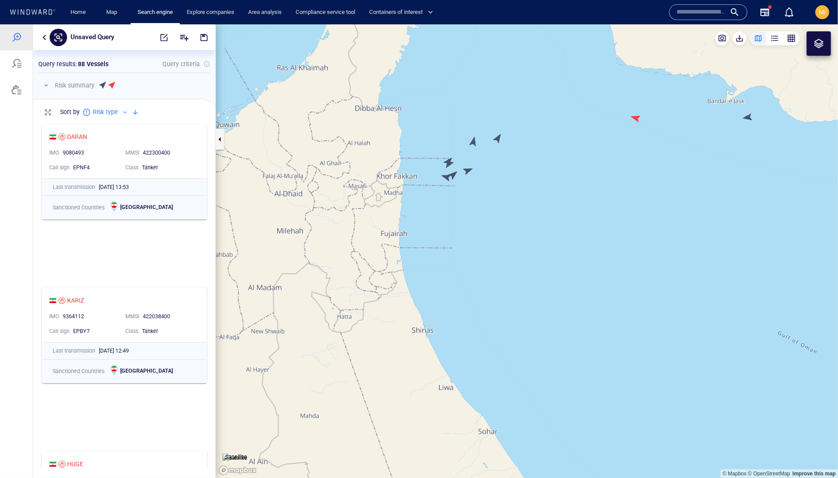
click at [748, 114] on canvas "Map" at bounding box center [527, 251] width 622 height 454
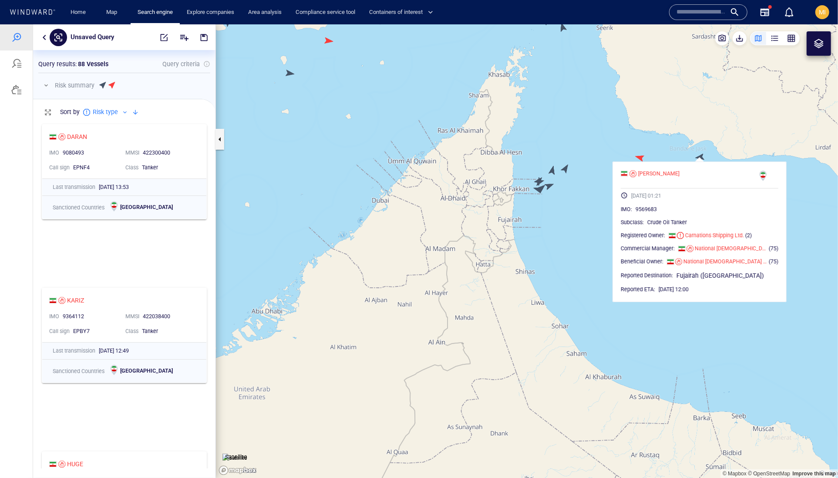
scroll to position [0, 0]
click at [595, 205] on canvas "Map" at bounding box center [527, 251] width 622 height 454
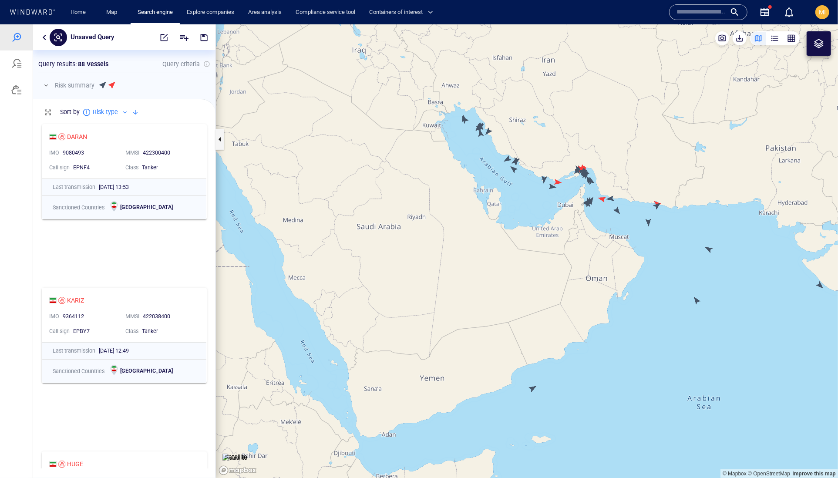
click at [617, 210] on canvas "Map" at bounding box center [527, 251] width 622 height 454
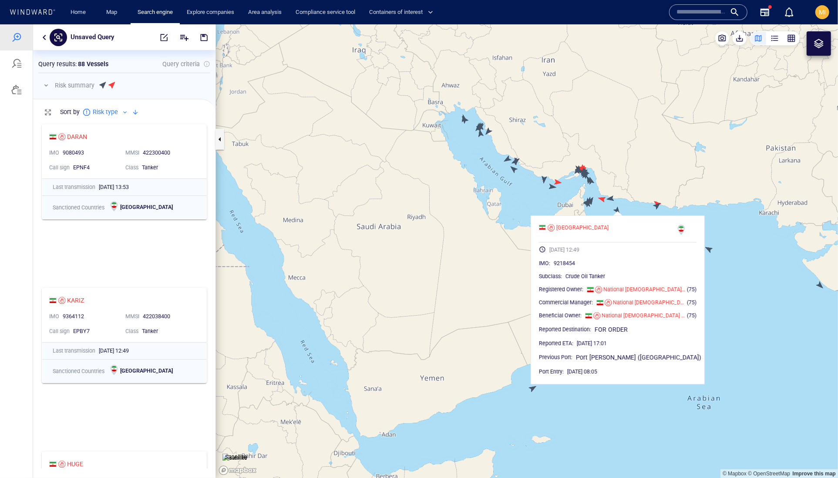
click at [620, 207] on canvas "Map" at bounding box center [527, 251] width 622 height 454
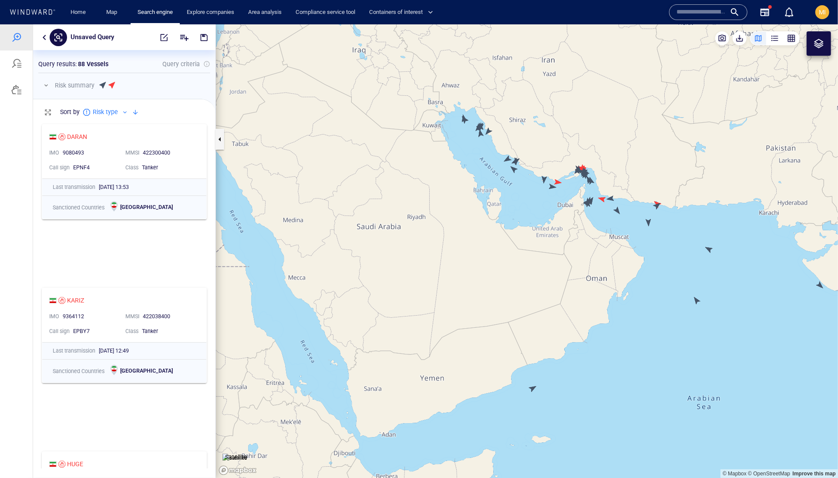
click at [649, 221] on canvas "Map" at bounding box center [527, 251] width 622 height 454
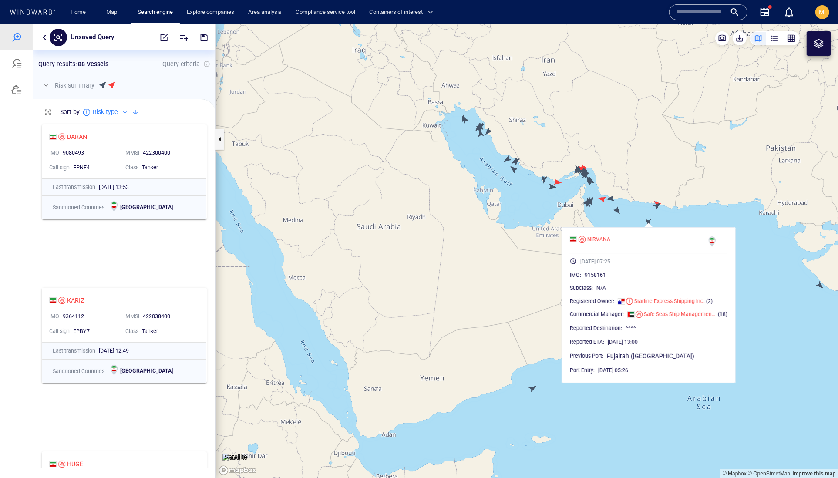
click at [675, 212] on canvas "Map" at bounding box center [527, 251] width 622 height 454
click at [685, 221] on canvas "Map" at bounding box center [527, 251] width 622 height 454
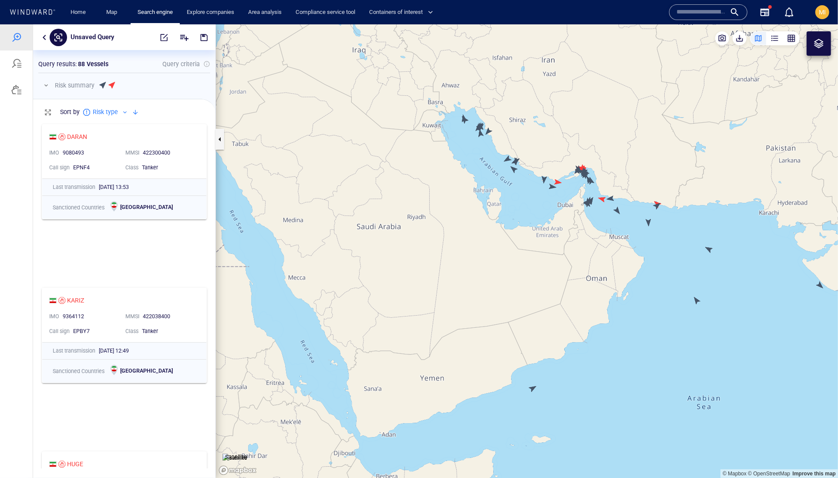
click at [710, 251] on canvas "Map" at bounding box center [527, 251] width 622 height 454
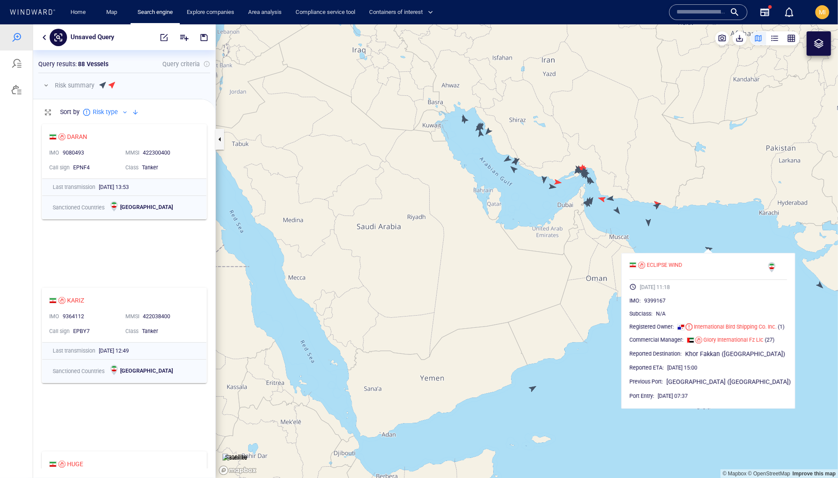
click at [679, 237] on canvas "Map" at bounding box center [527, 251] width 622 height 454
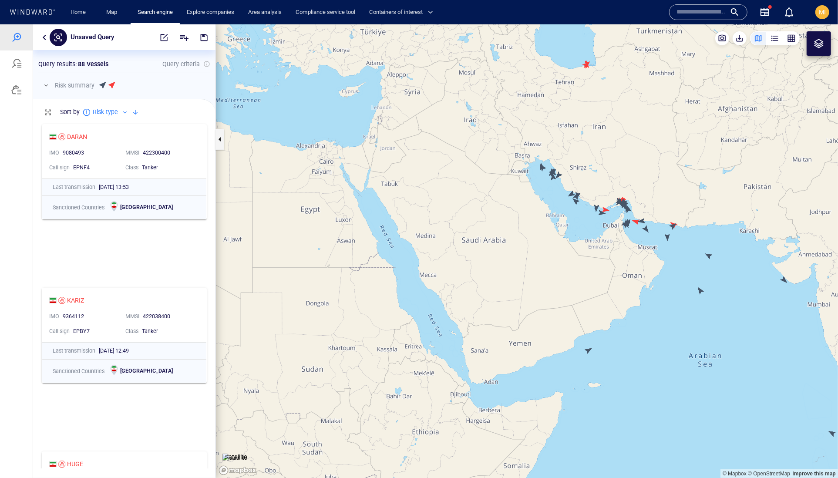
click at [699, 291] on canvas "Map" at bounding box center [527, 251] width 622 height 454
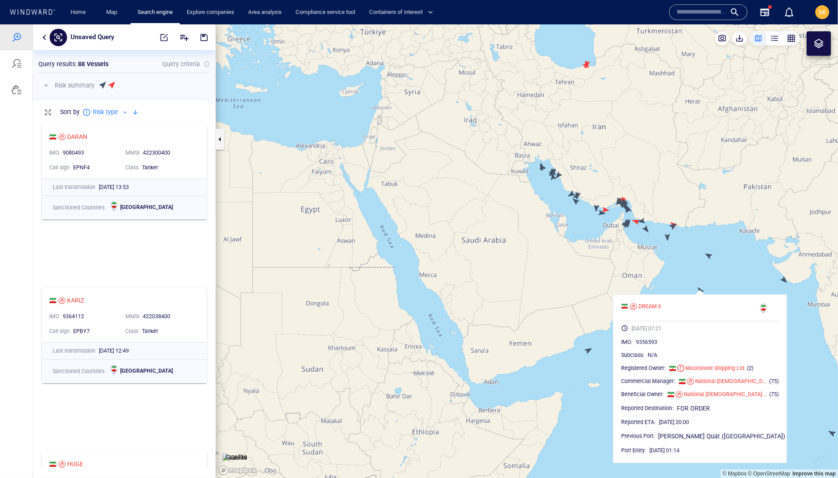
click at [699, 291] on canvas "Map" at bounding box center [527, 251] width 622 height 454
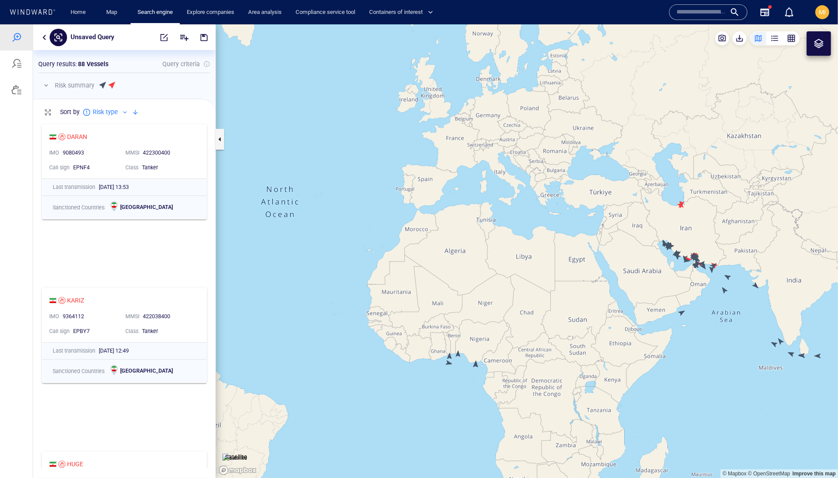
drag, startPoint x: 739, startPoint y: 289, endPoint x: 683, endPoint y: 247, distance: 70.3
click at [683, 247] on canvas "Map" at bounding box center [527, 251] width 622 height 454
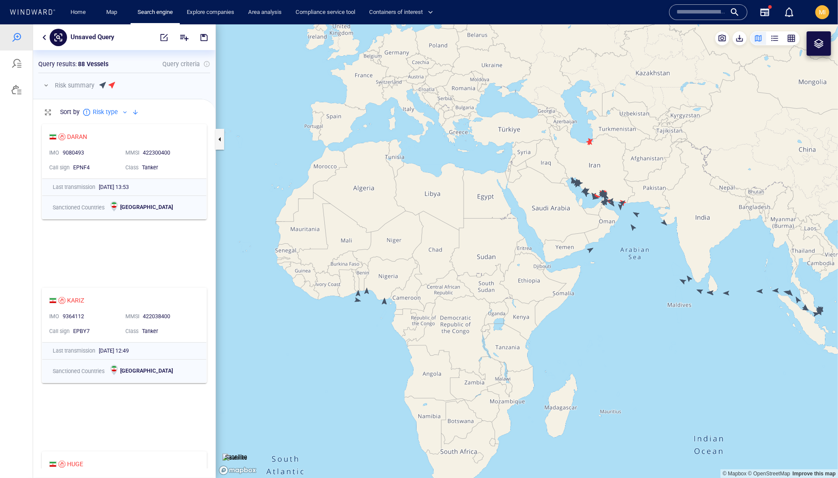
drag, startPoint x: 692, startPoint y: 264, endPoint x: 592, endPoint y: 219, distance: 109.5
click at [592, 219] on canvas "Map" at bounding box center [527, 251] width 622 height 454
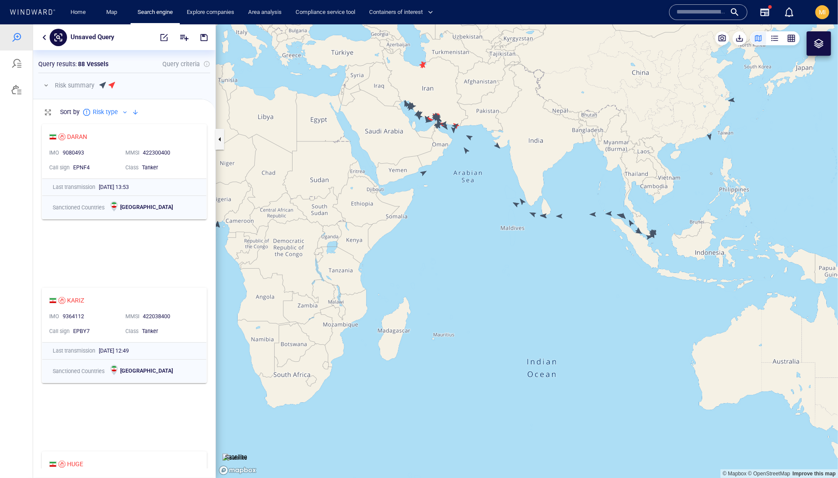
click at [709, 135] on canvas "Map" at bounding box center [527, 251] width 622 height 454
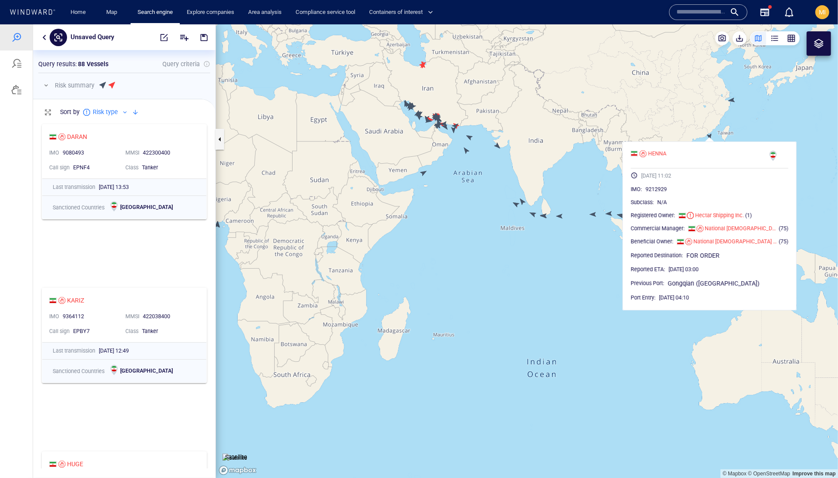
click at [709, 135] on canvas "Map" at bounding box center [527, 251] width 622 height 454
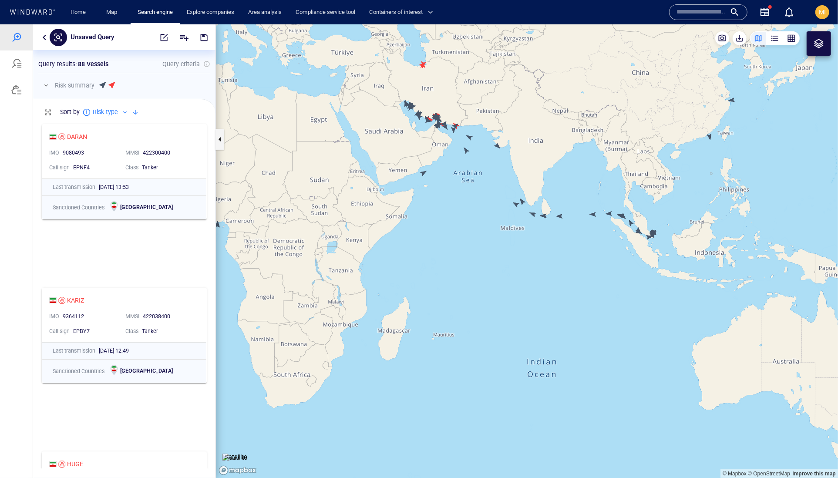
click at [732, 99] on canvas "Map" at bounding box center [527, 251] width 622 height 454
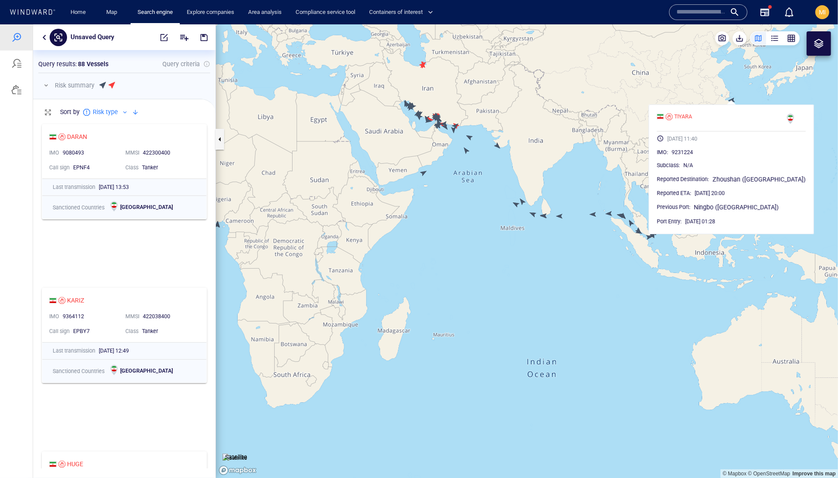
click at [732, 99] on canvas "Map" at bounding box center [527, 251] width 622 height 454
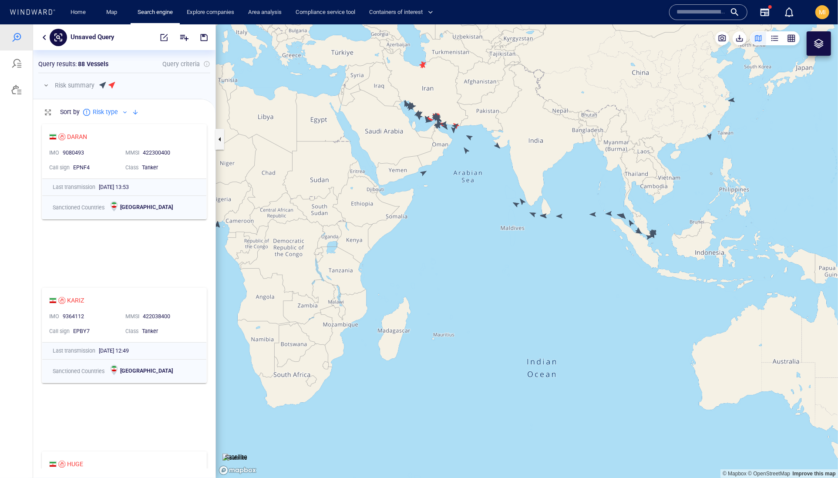
click at [490, 210] on canvas "Map" at bounding box center [527, 251] width 622 height 454
drag, startPoint x: 490, startPoint y: 210, endPoint x: 490, endPoint y: 267, distance: 56.6
click at [490, 266] on canvas "Map" at bounding box center [527, 251] width 622 height 454
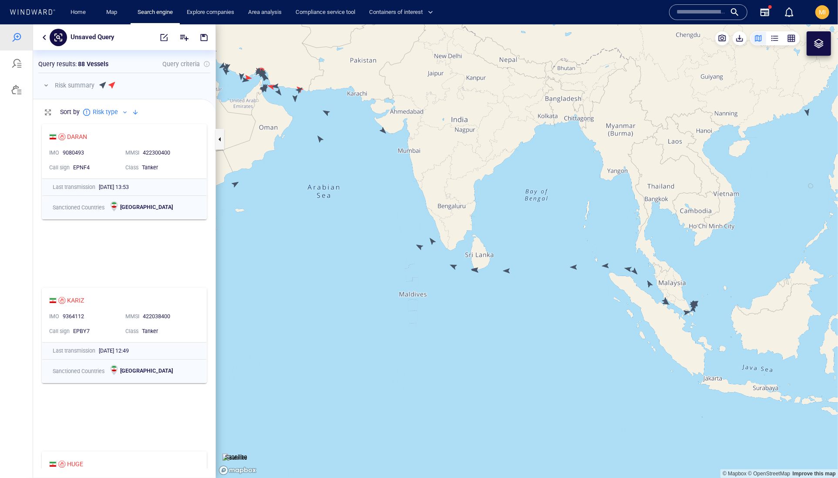
drag, startPoint x: 669, startPoint y: 279, endPoint x: 532, endPoint y: 264, distance: 137.9
click at [521, 265] on canvas "Map" at bounding box center [527, 251] width 622 height 454
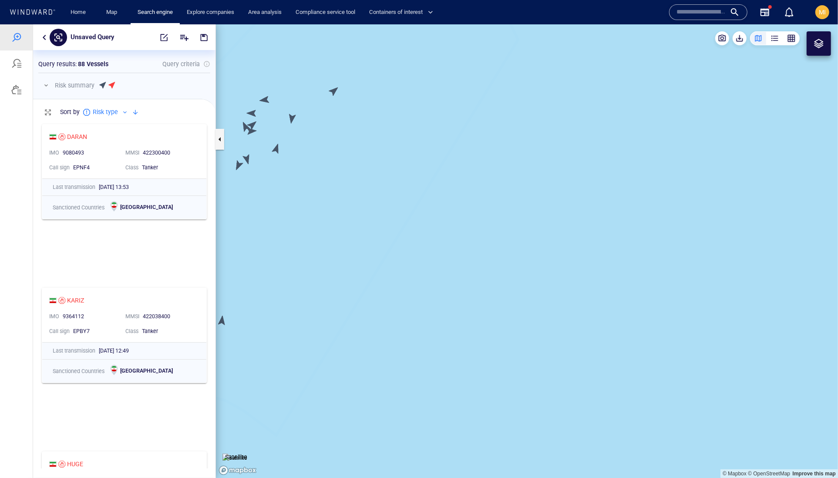
drag, startPoint x: 400, startPoint y: 146, endPoint x: 481, endPoint y: 165, distance: 83.3
click at [481, 165] on canvas "Map" at bounding box center [527, 251] width 622 height 454
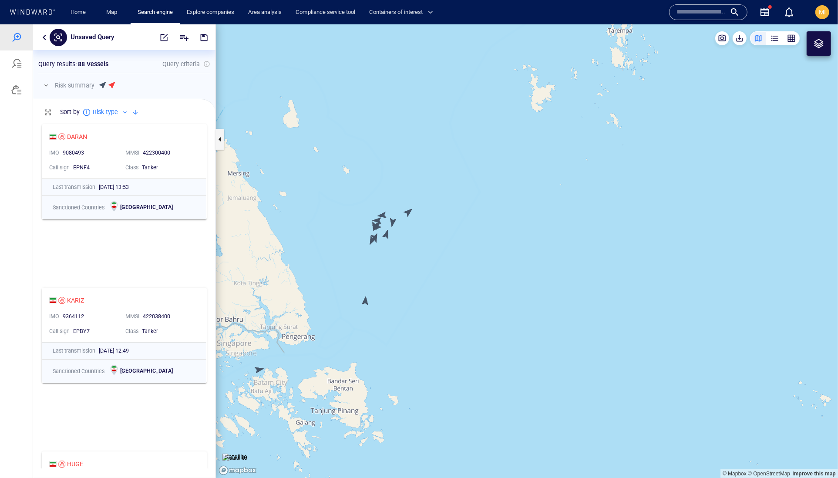
click at [381, 270] on canvas "Map" at bounding box center [527, 251] width 622 height 454
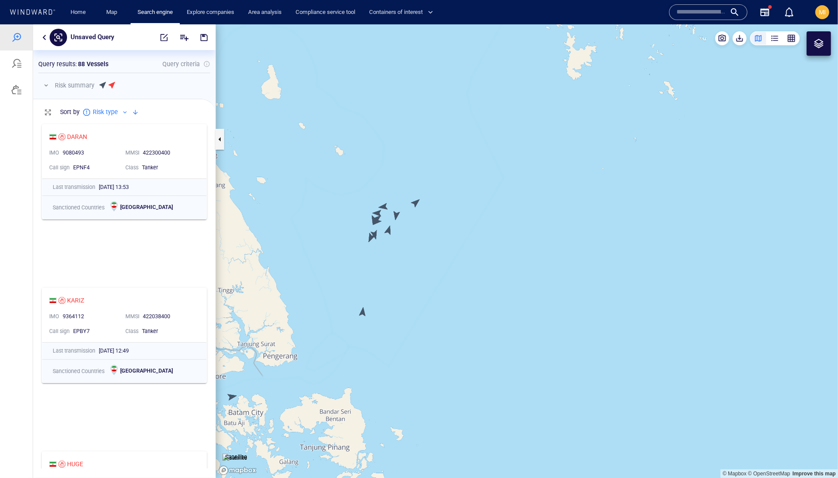
click at [234, 397] on canvas "Map" at bounding box center [527, 251] width 622 height 454
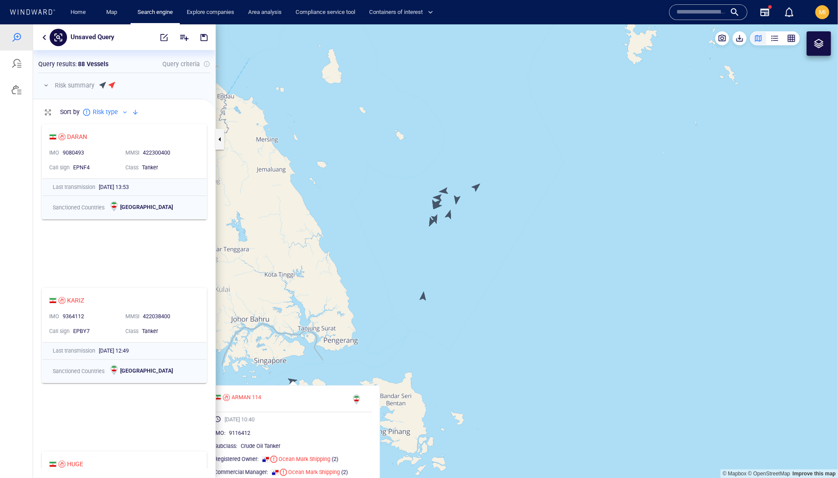
drag, startPoint x: 267, startPoint y: 373, endPoint x: 326, endPoint y: 357, distance: 61.2
click at [326, 357] on canvas "Map" at bounding box center [527, 251] width 622 height 454
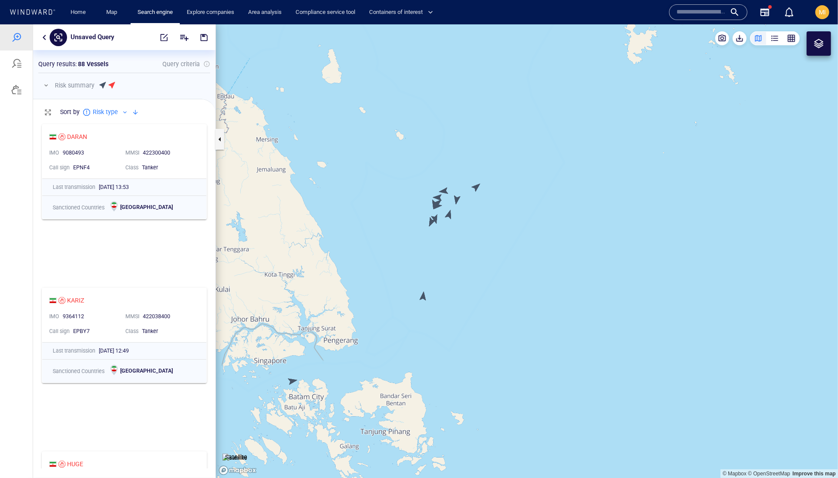
click at [416, 269] on canvas "Map" at bounding box center [527, 251] width 622 height 454
click at [422, 298] on canvas "Map" at bounding box center [527, 251] width 622 height 454
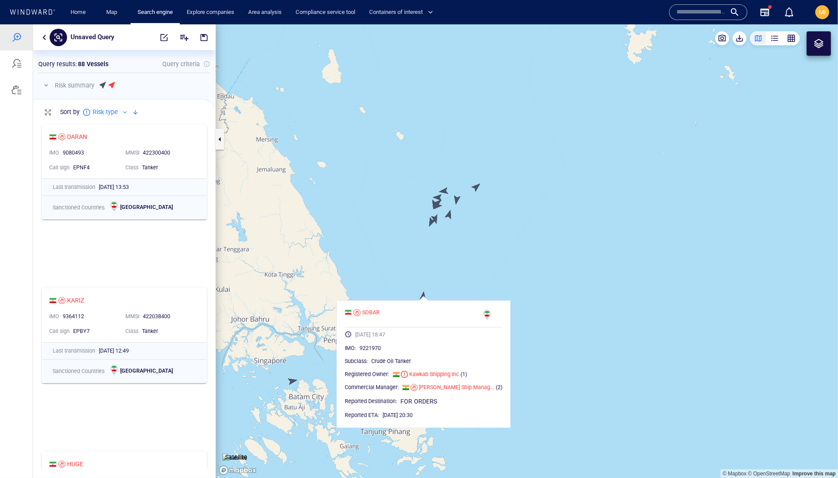
drag, startPoint x: 429, startPoint y: 269, endPoint x: 420, endPoint y: 350, distance: 81.1
click at [420, 349] on canvas "Map" at bounding box center [527, 251] width 622 height 454
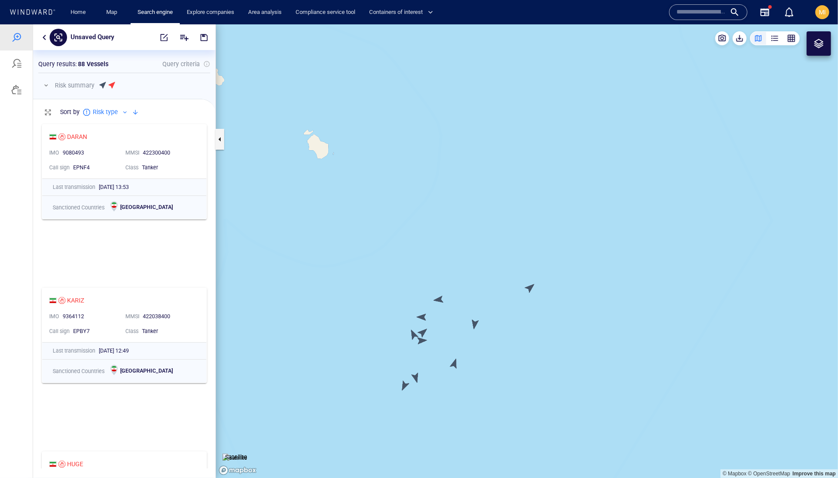
click at [403, 386] on canvas "Map" at bounding box center [527, 251] width 622 height 454
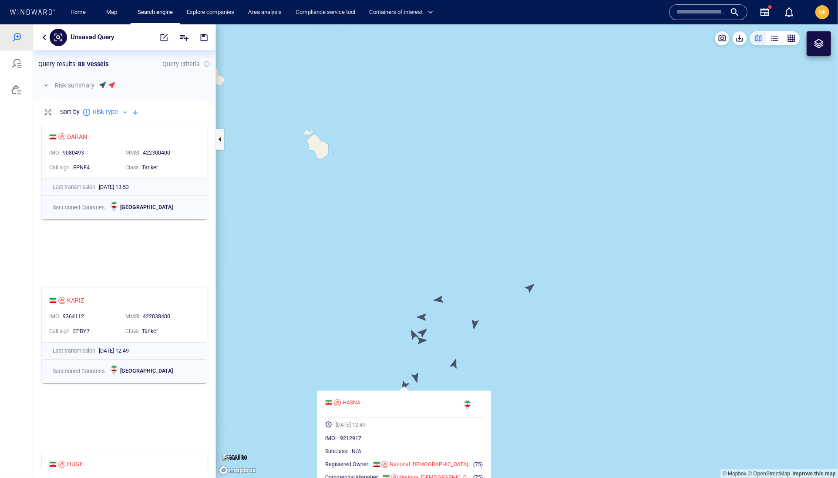
click at [413, 375] on canvas "Map" at bounding box center [527, 251] width 622 height 454
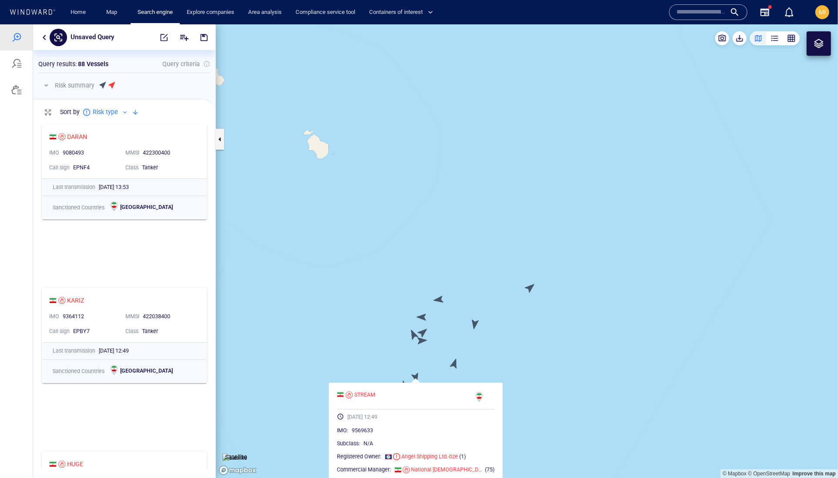
click at [455, 369] on canvas "Map" at bounding box center [527, 251] width 622 height 454
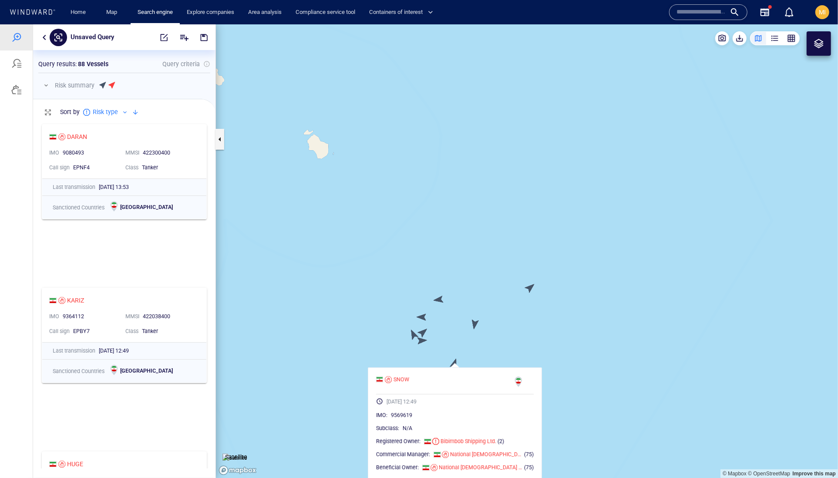
click at [424, 343] on canvas "Map" at bounding box center [527, 251] width 622 height 454
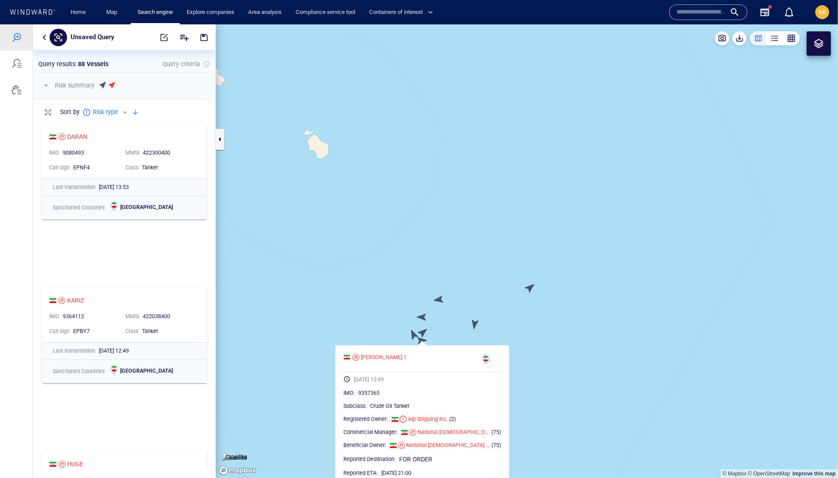
click at [409, 330] on canvas "Map" at bounding box center [527, 251] width 622 height 454
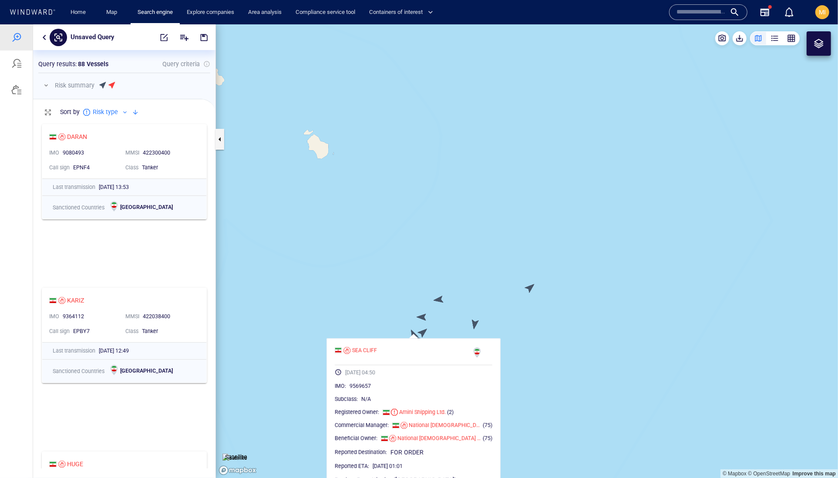
click at [424, 331] on canvas "Map" at bounding box center [527, 251] width 622 height 454
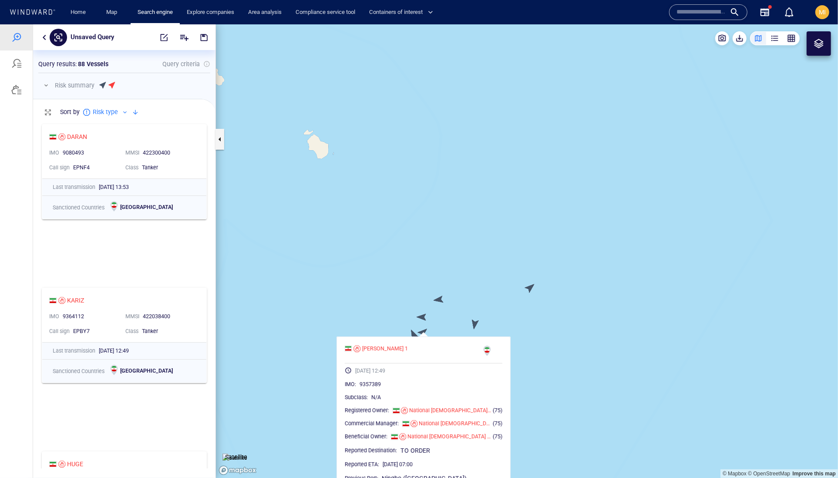
click at [474, 324] on canvas "Map" at bounding box center [527, 251] width 622 height 454
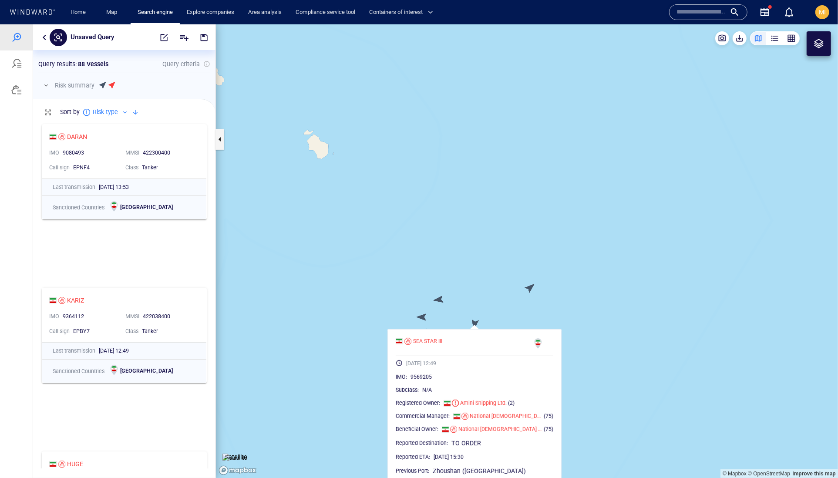
click at [425, 319] on canvas "Map" at bounding box center [527, 251] width 622 height 454
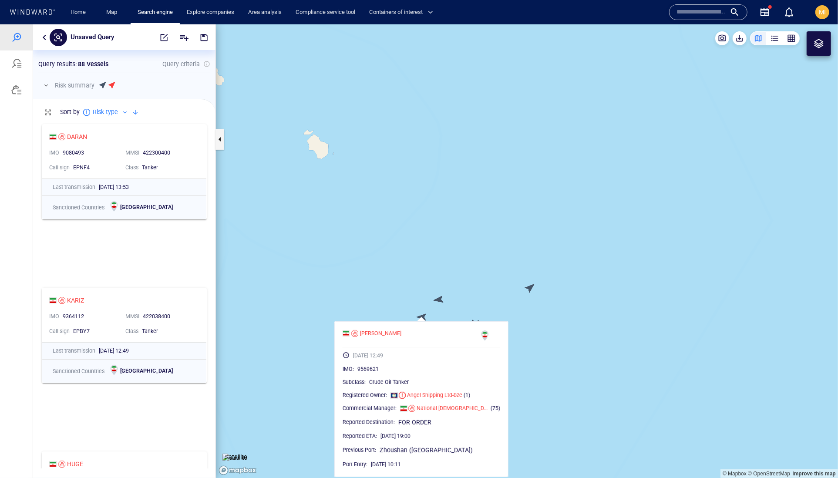
click at [445, 303] on canvas "Map" at bounding box center [527, 251] width 622 height 454
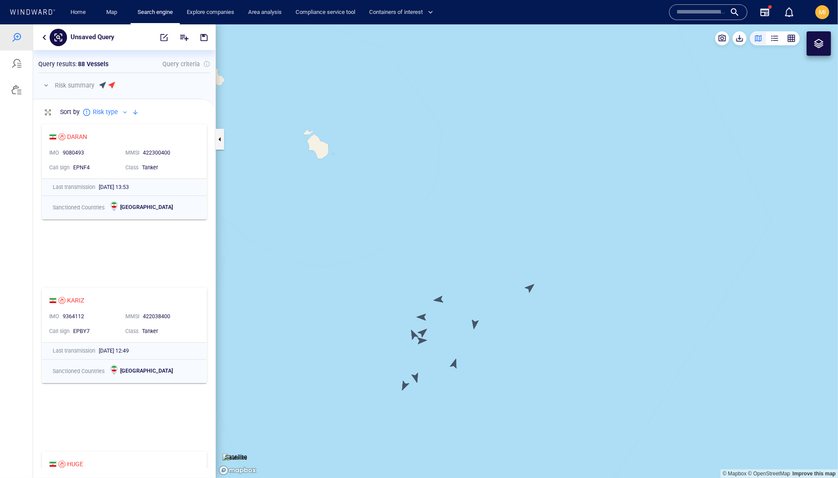
click at [530, 289] on canvas "Map" at bounding box center [527, 251] width 622 height 454
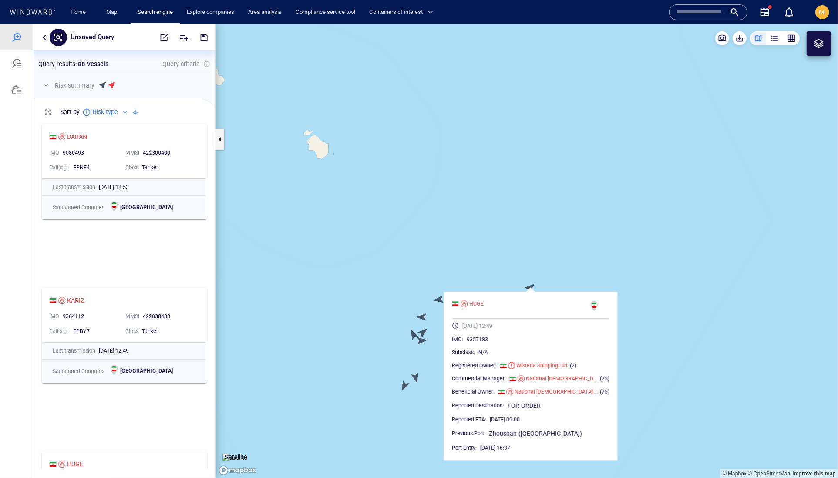
click at [503, 273] on canvas "Map" at bounding box center [527, 251] width 622 height 454
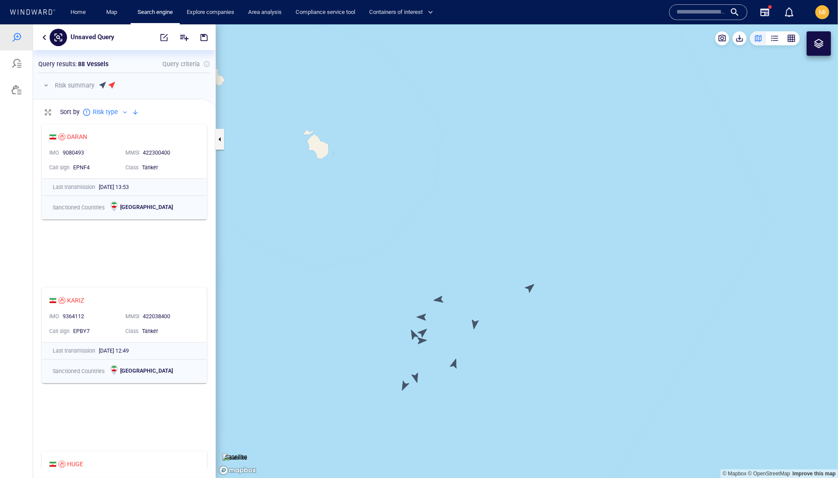
click at [439, 299] on canvas "Map" at bounding box center [527, 251] width 622 height 454
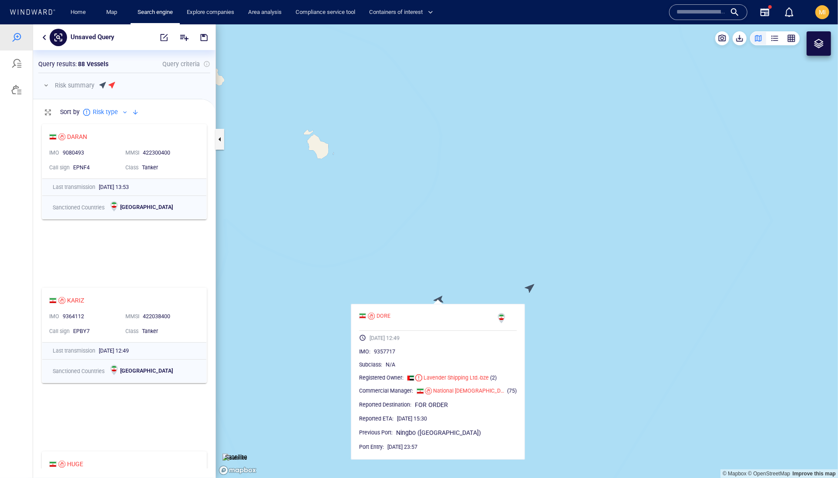
click at [490, 280] on canvas "Map" at bounding box center [527, 251] width 622 height 454
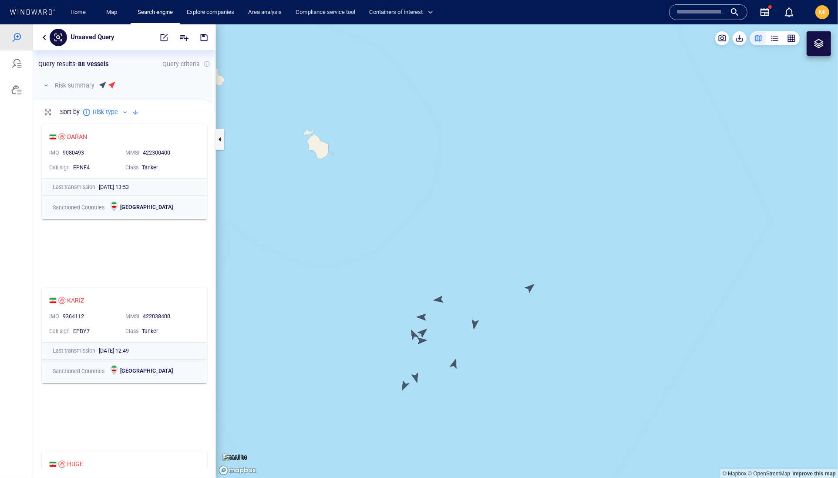
click at [476, 323] on canvas "Map" at bounding box center [527, 251] width 622 height 454
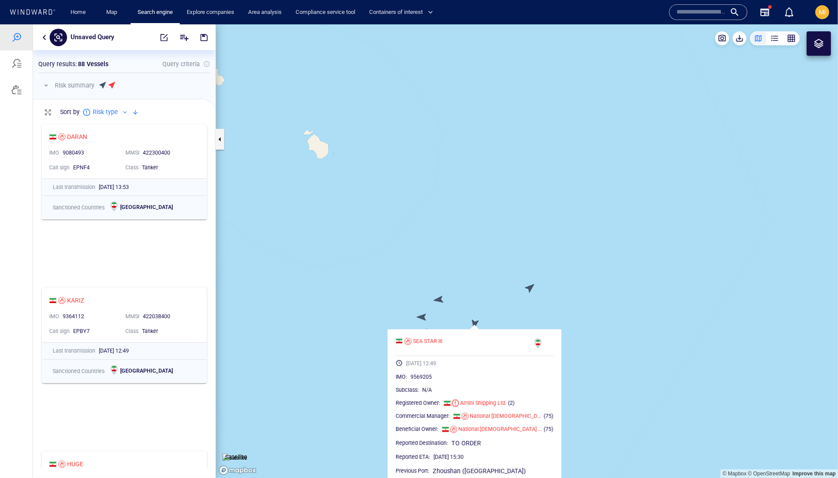
click at [477, 301] on canvas "Map" at bounding box center [527, 251] width 622 height 454
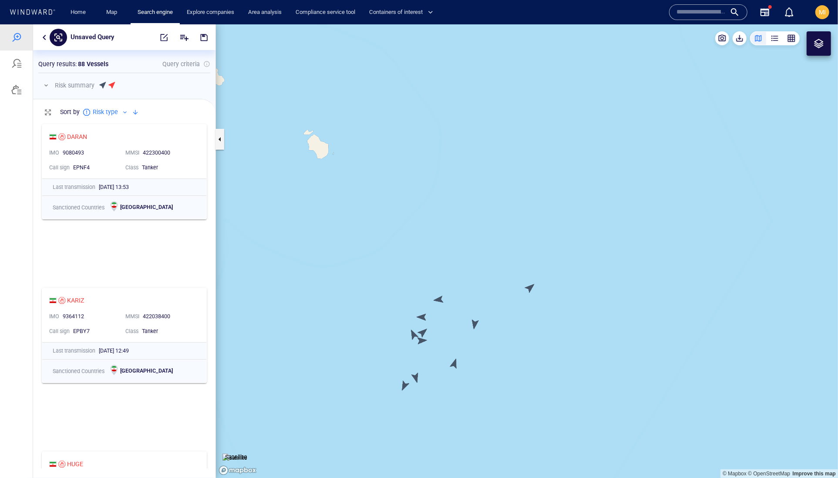
click at [455, 365] on canvas "Map" at bounding box center [527, 251] width 622 height 454
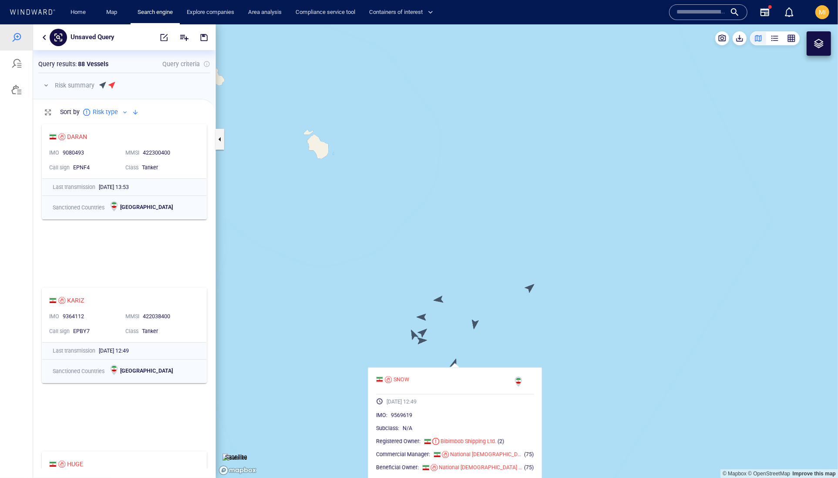
click at [437, 357] on canvas "Map" at bounding box center [527, 251] width 622 height 454
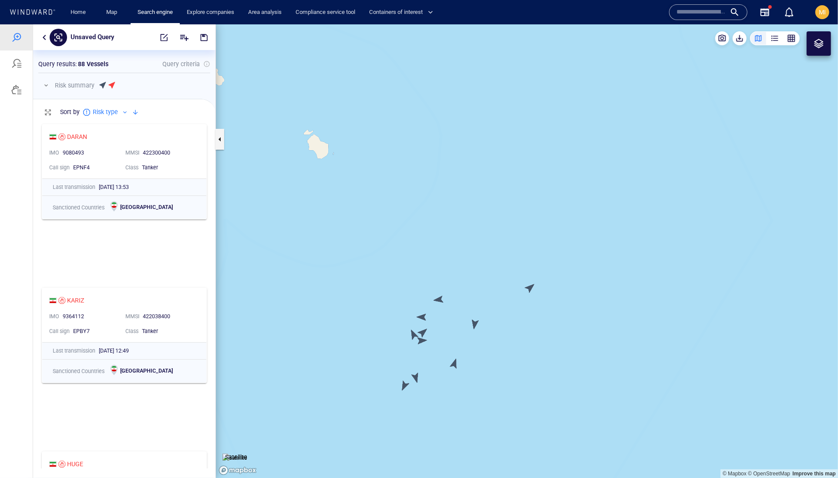
click at [424, 343] on canvas "Map" at bounding box center [527, 251] width 622 height 454
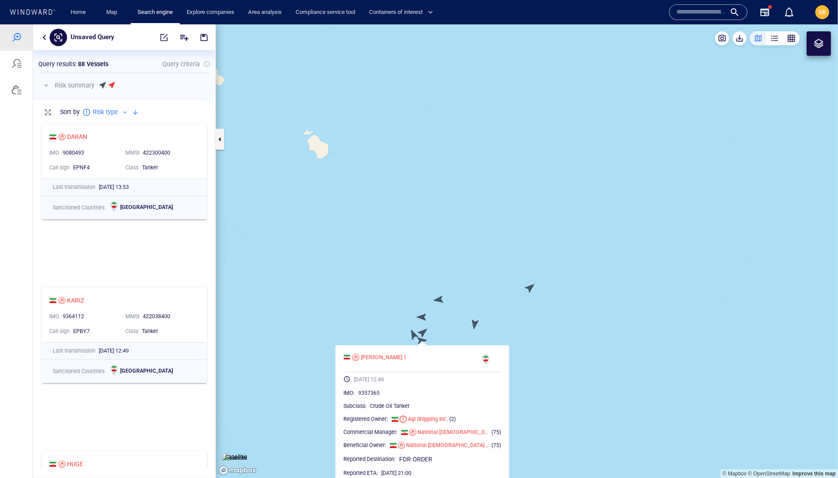
click at [422, 330] on canvas "Map" at bounding box center [527, 251] width 622 height 454
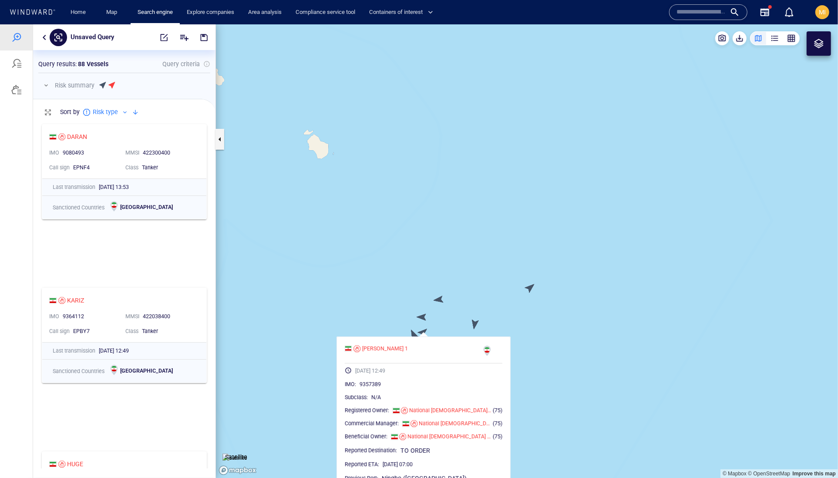
click at [476, 322] on canvas "Map" at bounding box center [527, 251] width 622 height 454
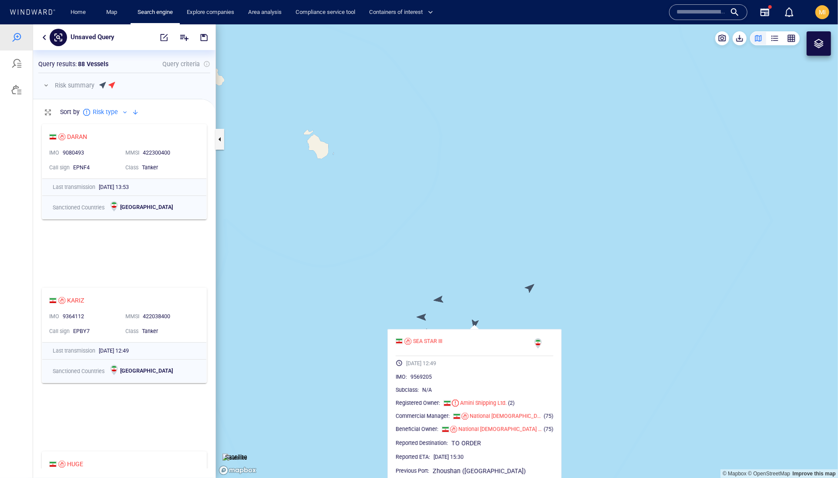
click at [443, 316] on canvas "Map" at bounding box center [527, 251] width 622 height 454
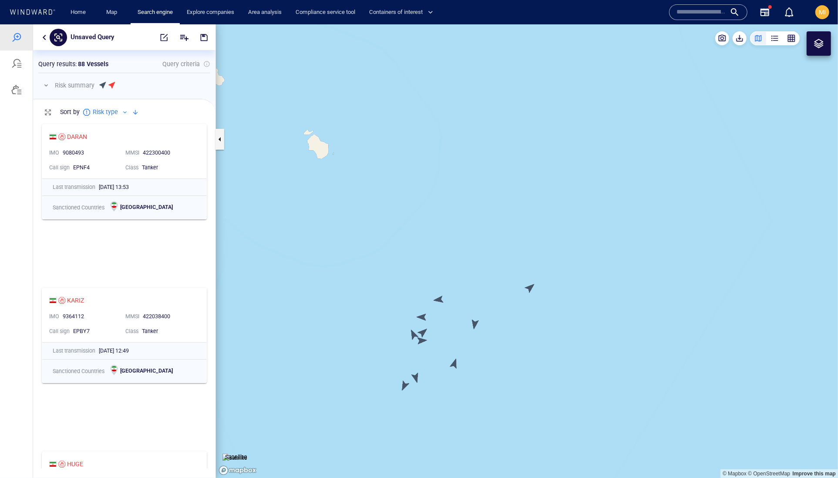
click at [413, 334] on canvas "Map" at bounding box center [527, 251] width 622 height 454
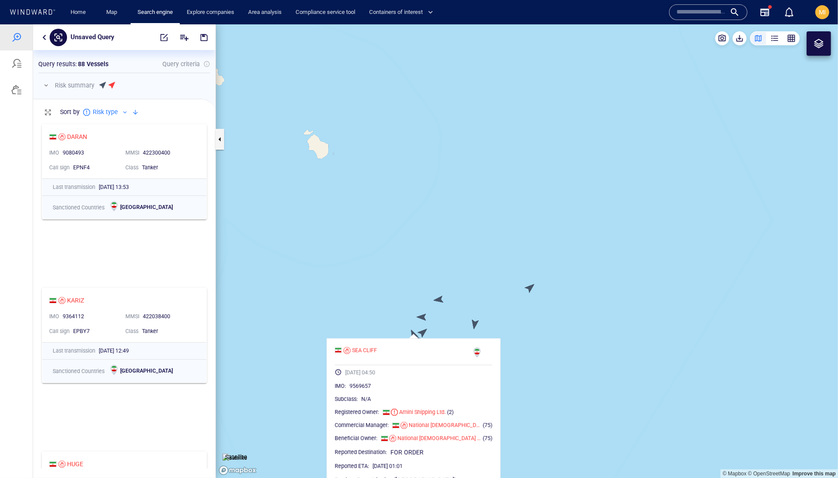
click at [392, 329] on canvas "Map" at bounding box center [527, 251] width 622 height 454
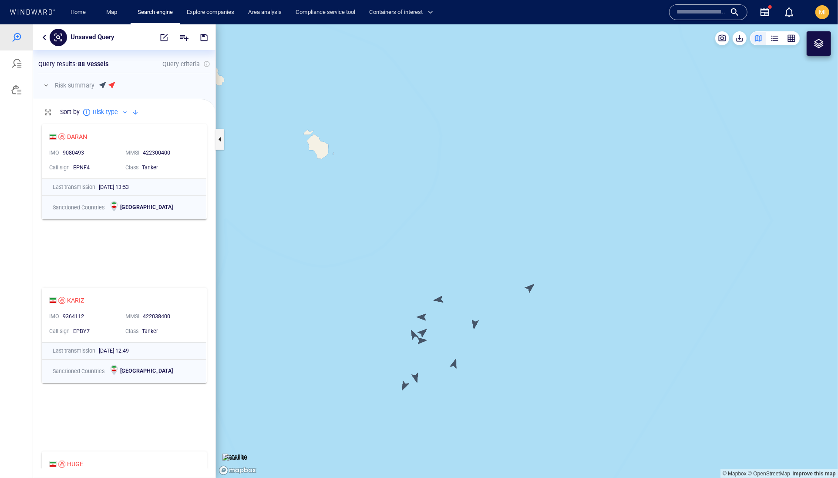
click at [416, 378] on canvas "Map" at bounding box center [527, 251] width 622 height 454
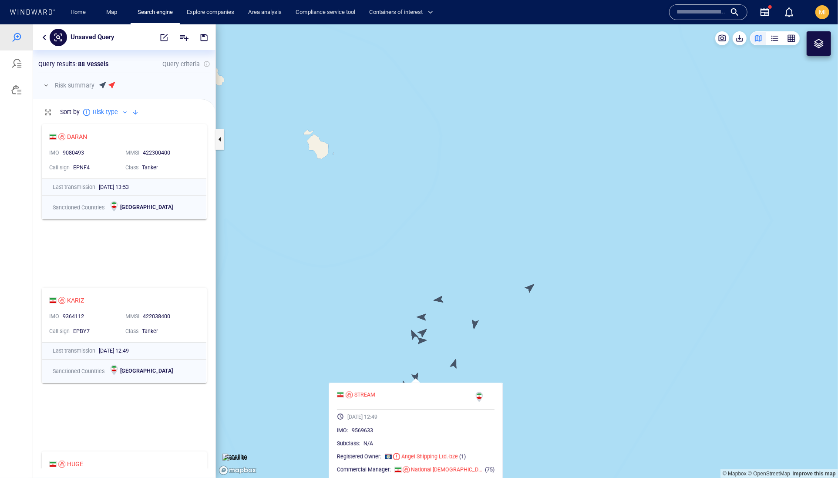
click at [394, 362] on canvas "Map" at bounding box center [527, 251] width 622 height 454
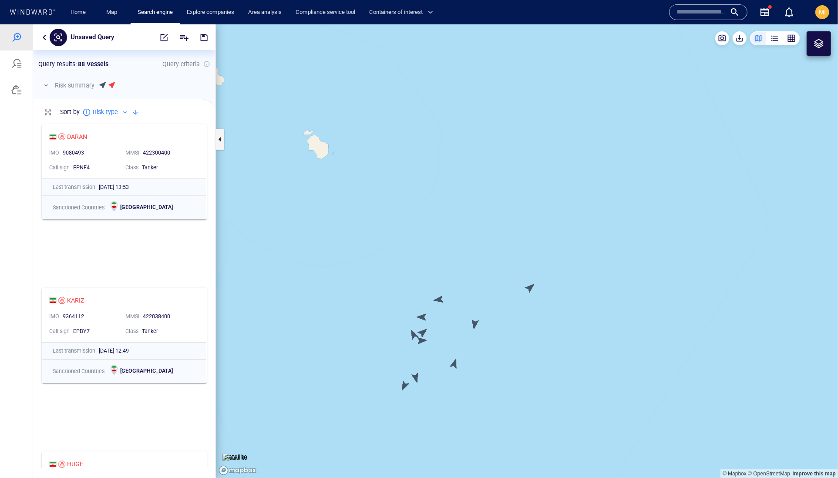
click at [403, 386] on canvas "Map" at bounding box center [527, 251] width 622 height 454
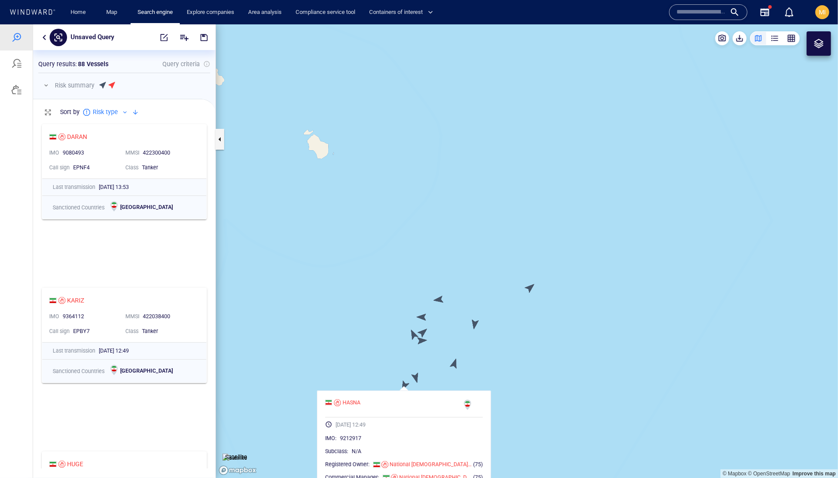
click at [403, 386] on canvas "Map" at bounding box center [527, 251] width 622 height 454
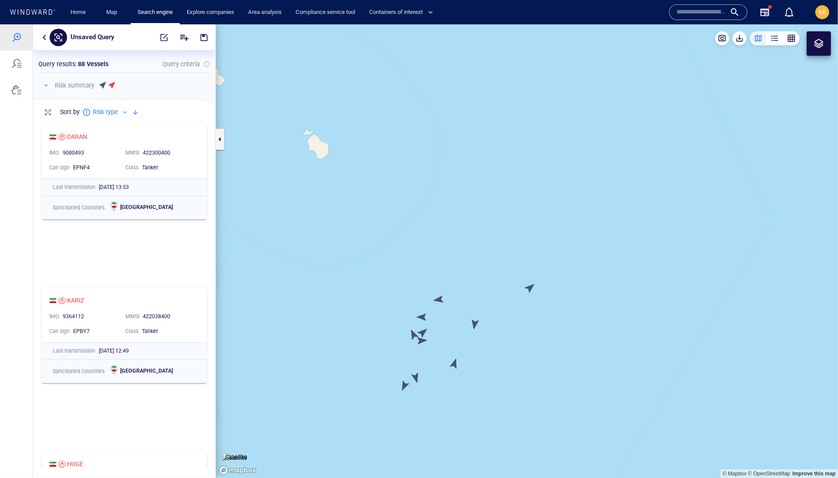
click at [530, 286] on canvas "Map" at bounding box center [527, 251] width 622 height 454
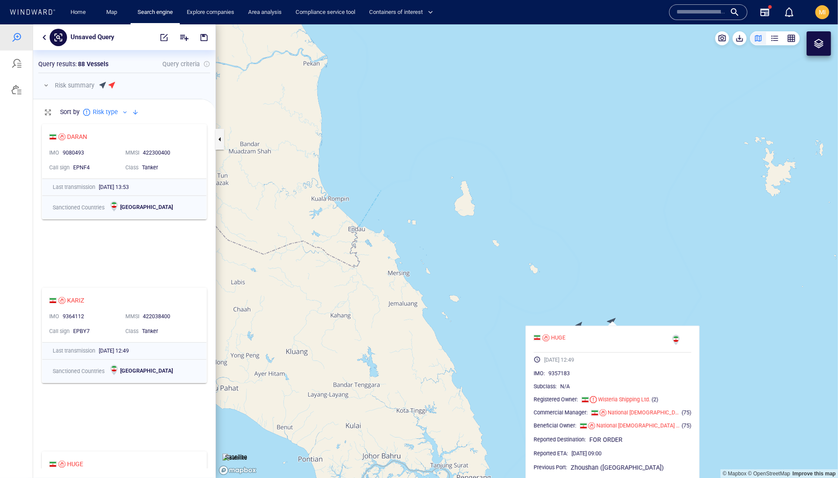
click at [659, 299] on canvas "Map" at bounding box center [527, 251] width 622 height 454
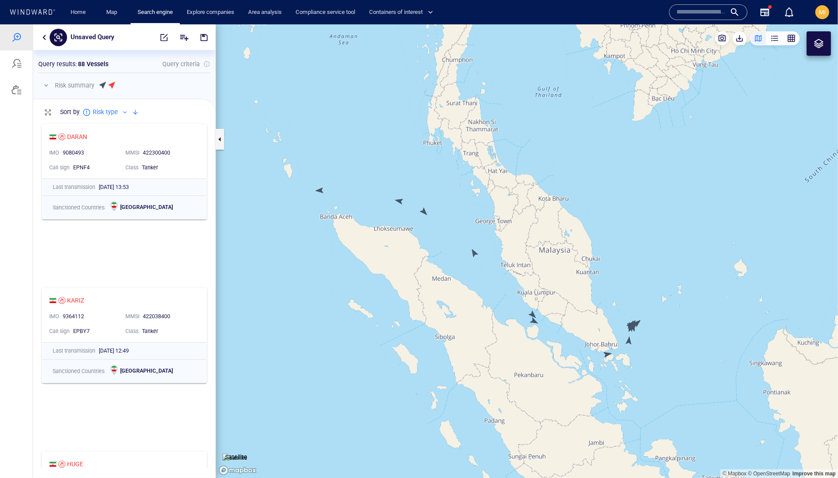
click at [536, 321] on canvas "Map" at bounding box center [527, 251] width 622 height 454
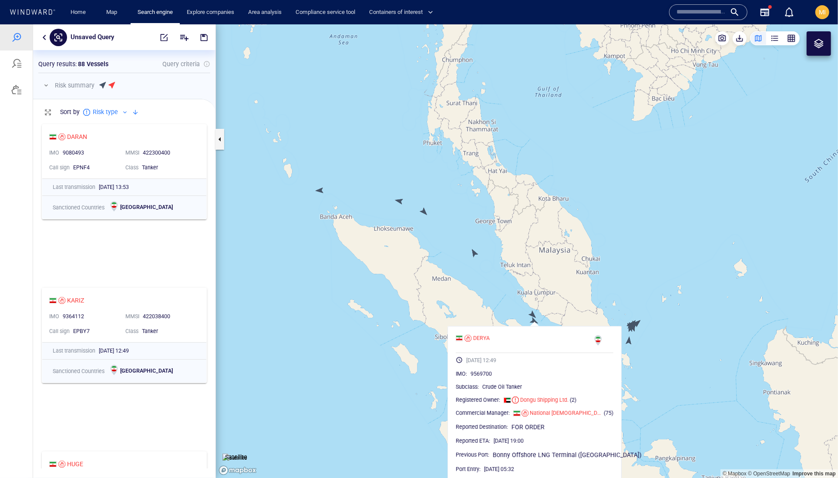
click at [530, 312] on canvas "Map" at bounding box center [527, 251] width 622 height 454
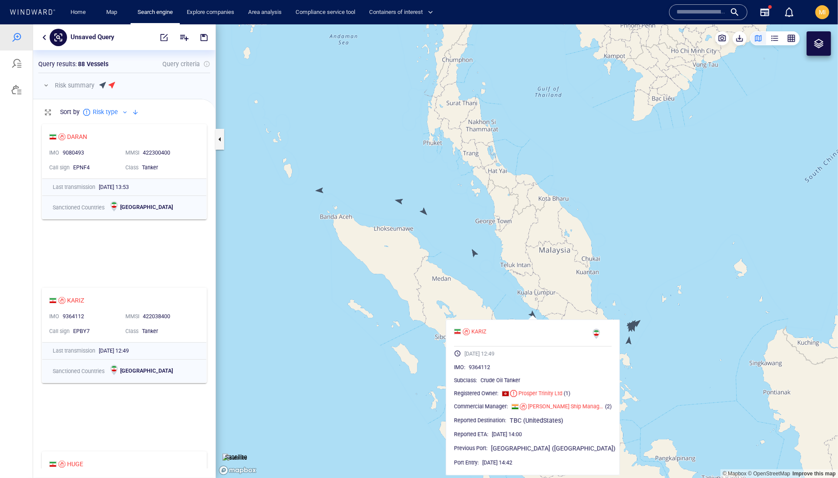
click at [482, 286] on canvas "Map" at bounding box center [527, 251] width 622 height 454
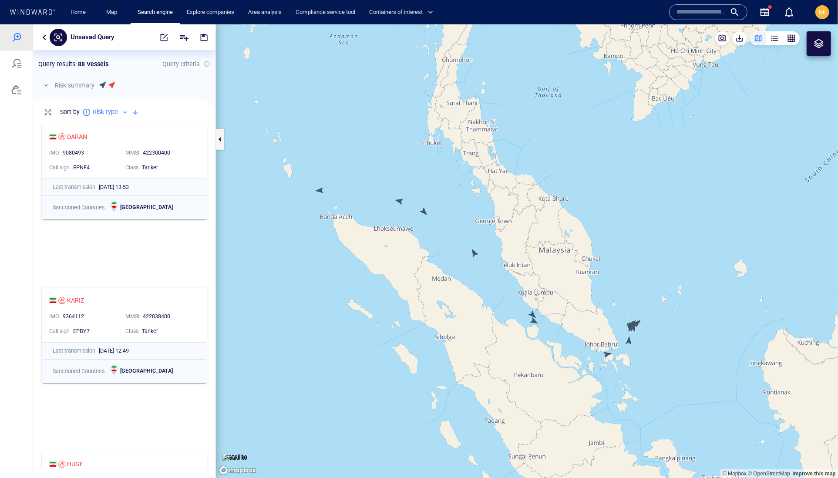
click at [476, 259] on canvas "Map" at bounding box center [527, 251] width 622 height 454
click at [474, 256] on canvas "Map" at bounding box center [527, 251] width 622 height 454
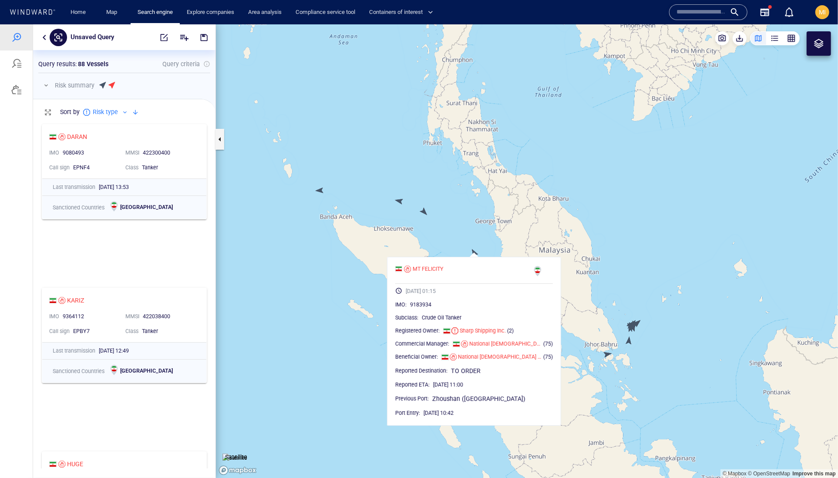
click at [425, 208] on canvas "Map" at bounding box center [527, 251] width 622 height 454
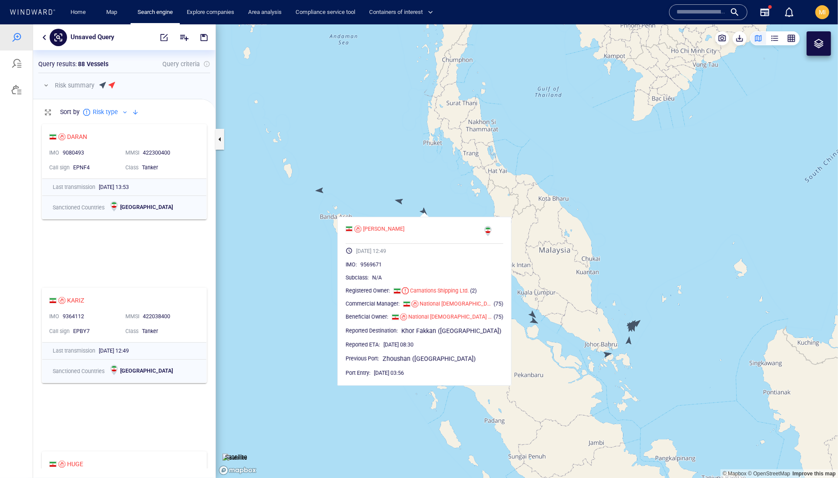
click at [453, 179] on canvas "Map" at bounding box center [527, 251] width 622 height 454
